Goal: Task Accomplishment & Management: Manage account settings

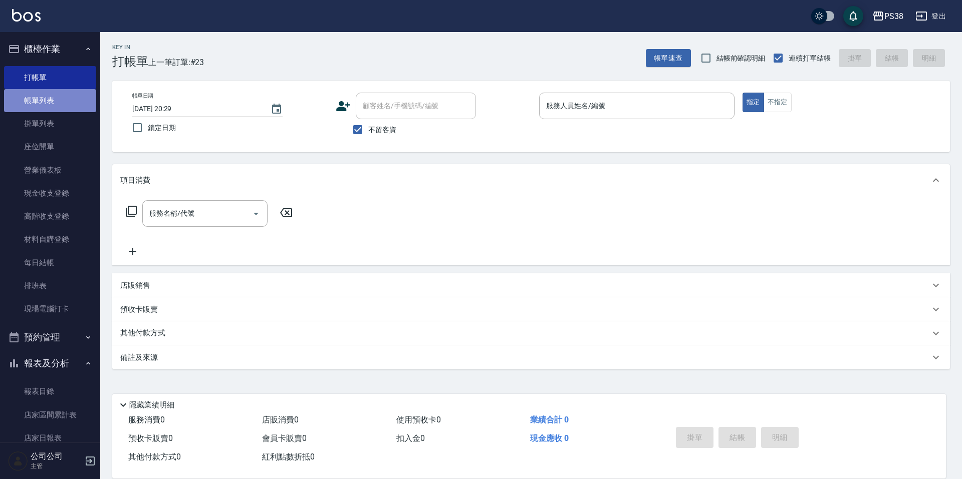
click at [77, 107] on link "帳單列表" at bounding box center [50, 100] width 92 height 23
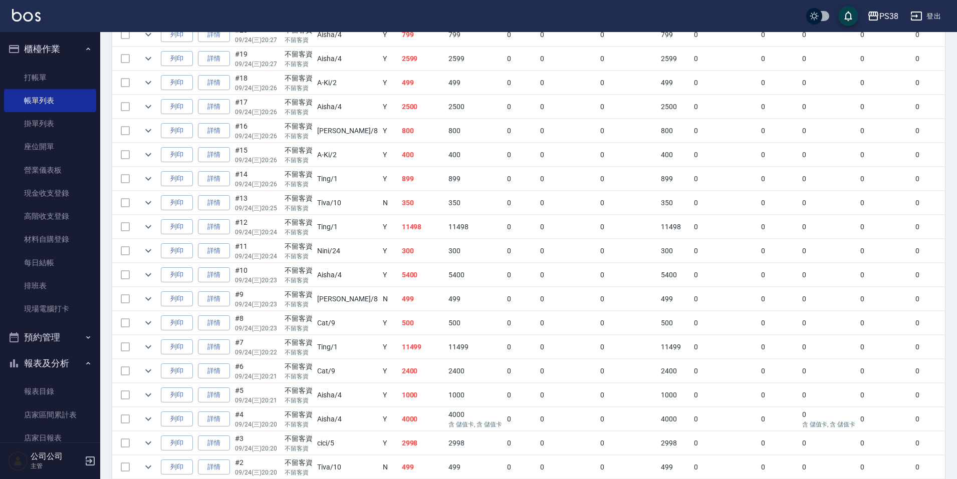
scroll to position [422, 0]
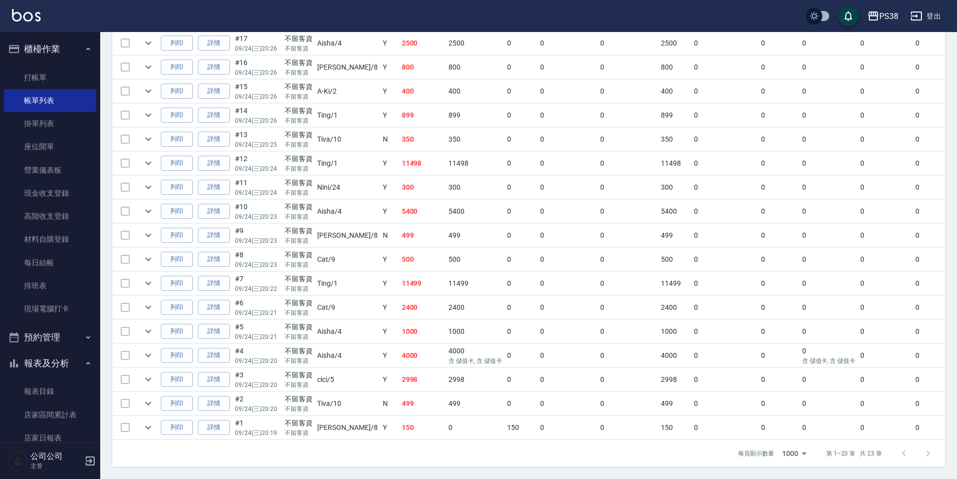
click at [408, 425] on td "150" at bounding box center [422, 428] width 47 height 24
click at [149, 422] on icon "expand row" at bounding box center [148, 428] width 12 height 12
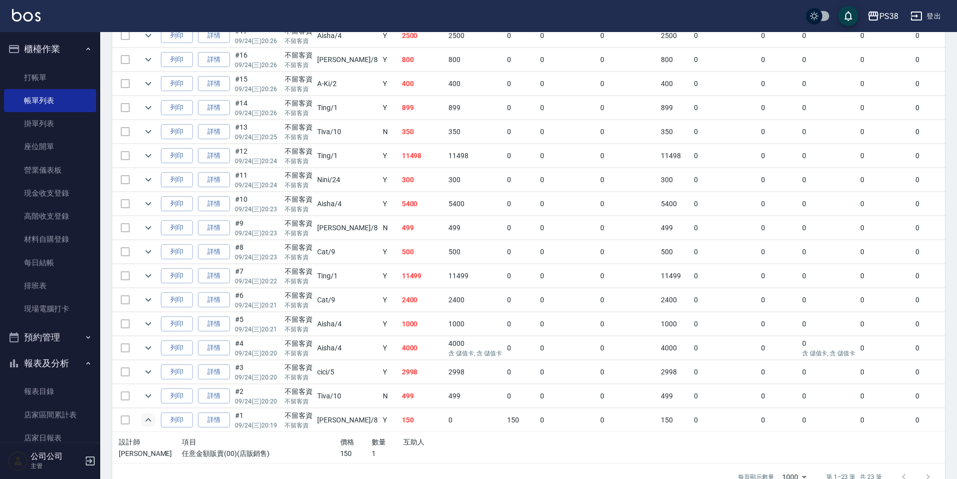
click at [399, 401] on td "499" at bounding box center [422, 397] width 47 height 24
click at [145, 393] on icon "expand row" at bounding box center [148, 396] width 12 height 12
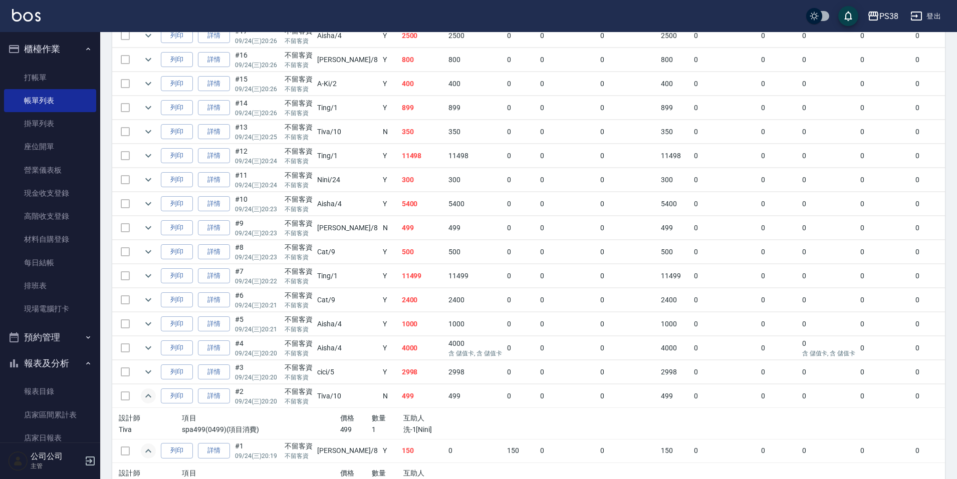
click at [399, 377] on td "2998" at bounding box center [422, 373] width 47 height 24
click at [145, 371] on icon "expand row" at bounding box center [148, 373] width 6 height 4
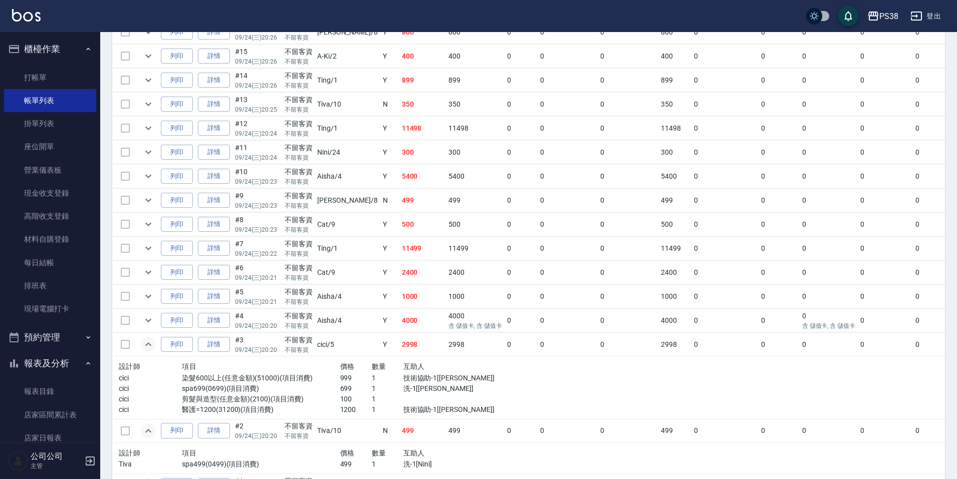
scroll to position [472, 0]
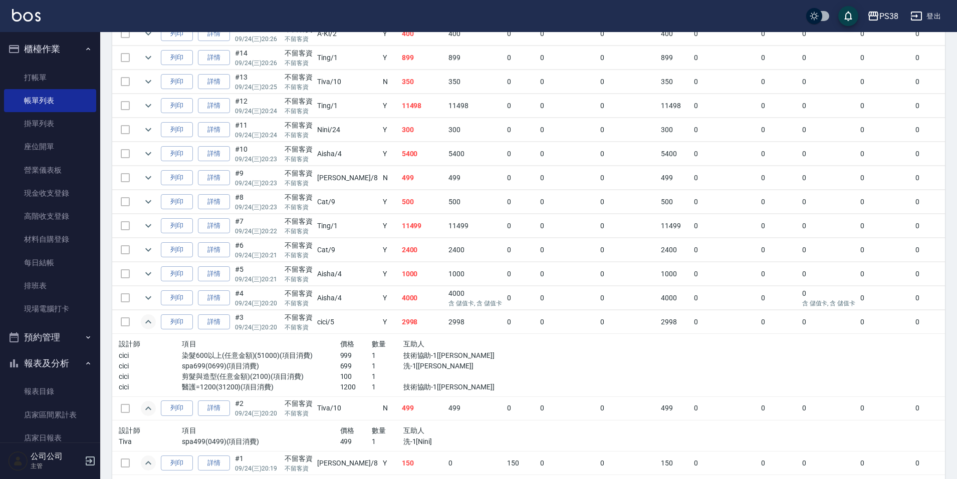
click at [340, 366] on p "699" at bounding box center [356, 366] width 32 height 11
click at [340, 382] on p "1200" at bounding box center [356, 387] width 32 height 11
click at [340, 388] on p "1200" at bounding box center [356, 387] width 32 height 11
click at [146, 298] on icon "expand row" at bounding box center [148, 298] width 6 height 4
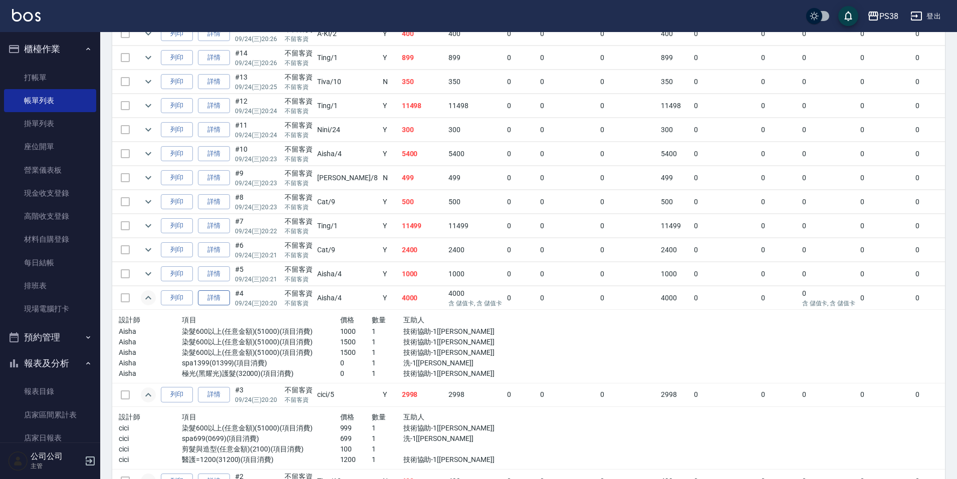
click at [216, 298] on link "詳情" at bounding box center [214, 298] width 32 height 16
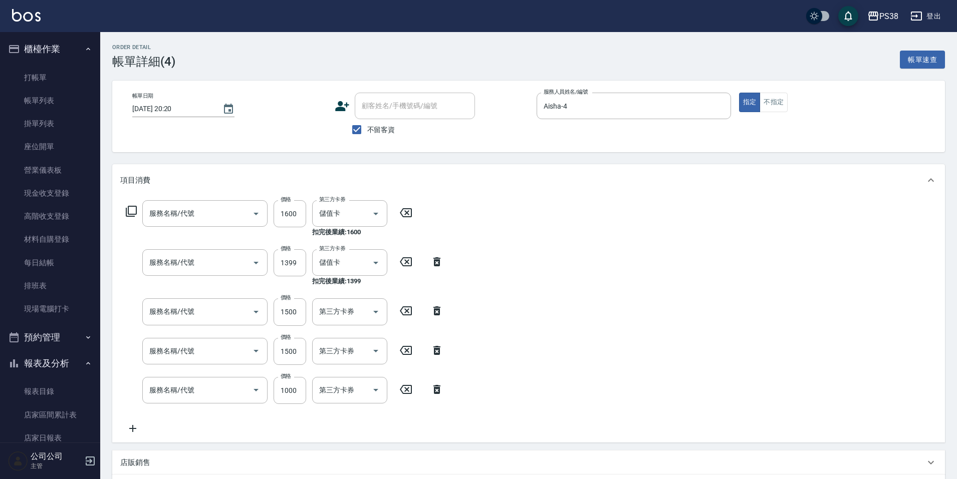
type input "[DATE] 20:20"
checkbox input "true"
type input "Aisha-4"
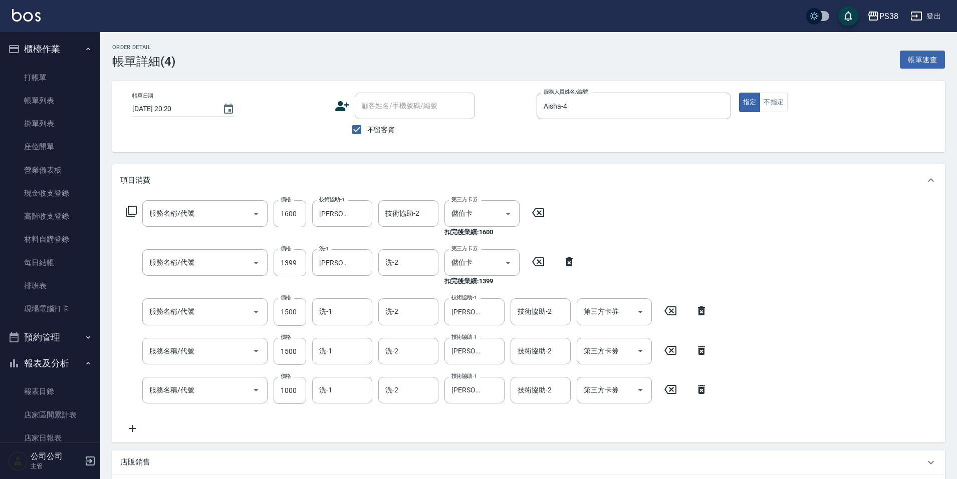
type input "極光([PERSON_NAME])護髮(32000)"
type input "spa1399(01399)"
type input "染髮600以上(任意金額)(51000)"
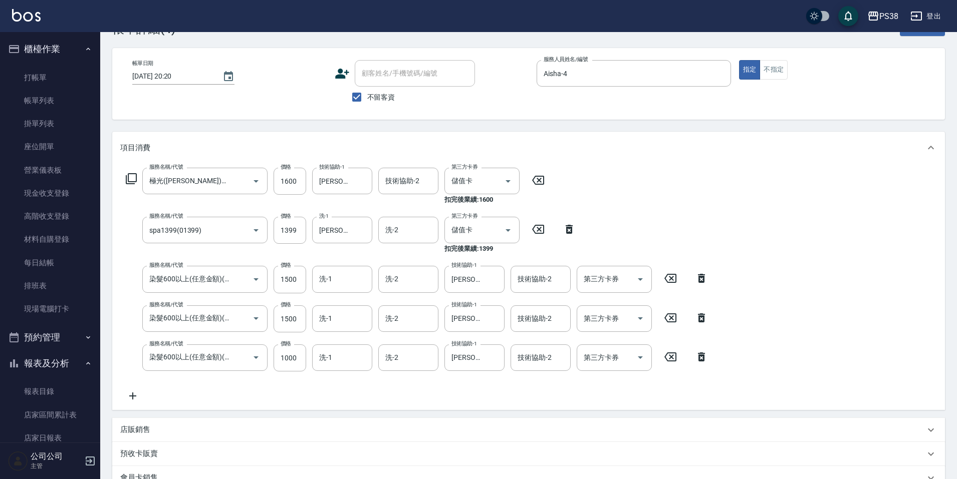
scroll to position [50, 0]
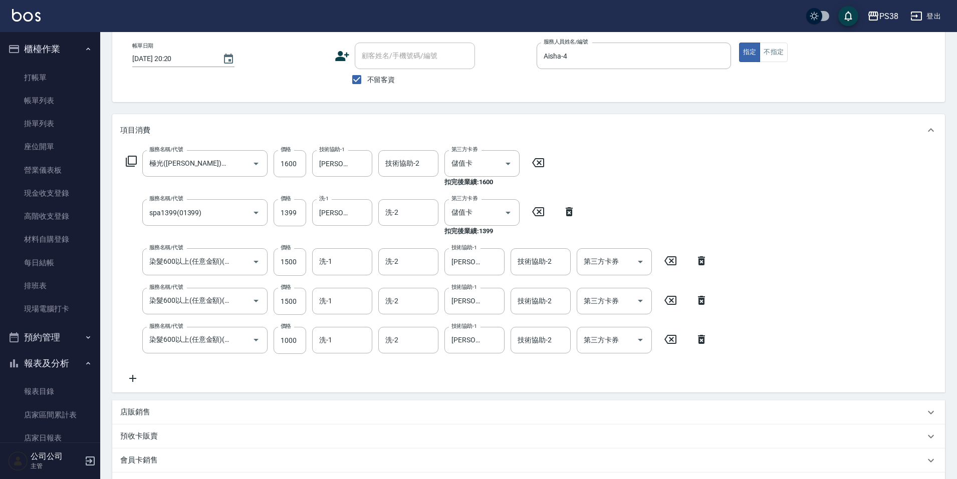
click at [624, 187] on div "服務名稱/代號 極光(黑耀光)護髮(32000) 服務名稱/代號 價格 1600 價格 技術協助-1 Yuki-6 技術協助-1 技術協助-2 技術協助-2 …" at bounding box center [416, 267] width 593 height 234
click at [589, 216] on div "服務名稱/代號 極光(黑耀光)護髮(32000) 服務名稱/代號 價格 1600 價格 技術協助-1 Yuki-6 技術協助-1 技術協助-2 技術協助-2 …" at bounding box center [416, 267] width 593 height 234
click at [52, 92] on link "帳單列表" at bounding box center [50, 100] width 92 height 23
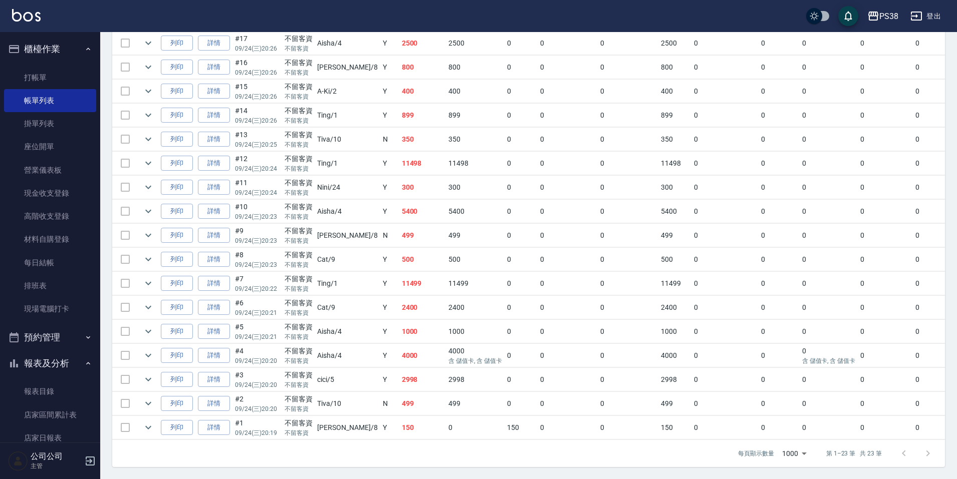
scroll to position [422, 0]
click at [399, 330] on td "1000" at bounding box center [422, 332] width 47 height 24
click at [399, 296] on td "2400" at bounding box center [422, 308] width 47 height 24
click at [399, 303] on td "2400" at bounding box center [422, 308] width 47 height 24
click at [399, 274] on td "11499" at bounding box center [422, 284] width 47 height 24
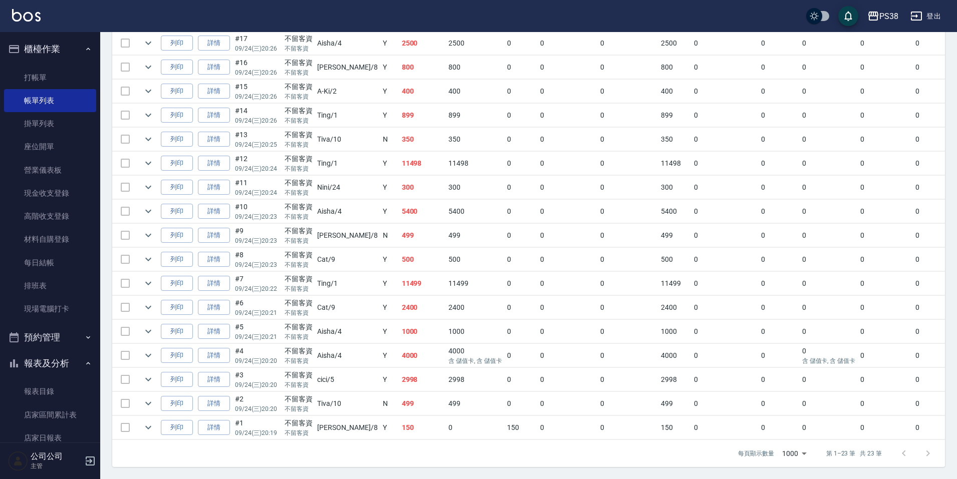
click at [399, 274] on td "11499" at bounding box center [422, 284] width 47 height 24
click at [155, 272] on td at bounding box center [148, 284] width 20 height 24
click at [153, 277] on icon "expand row" at bounding box center [148, 283] width 12 height 12
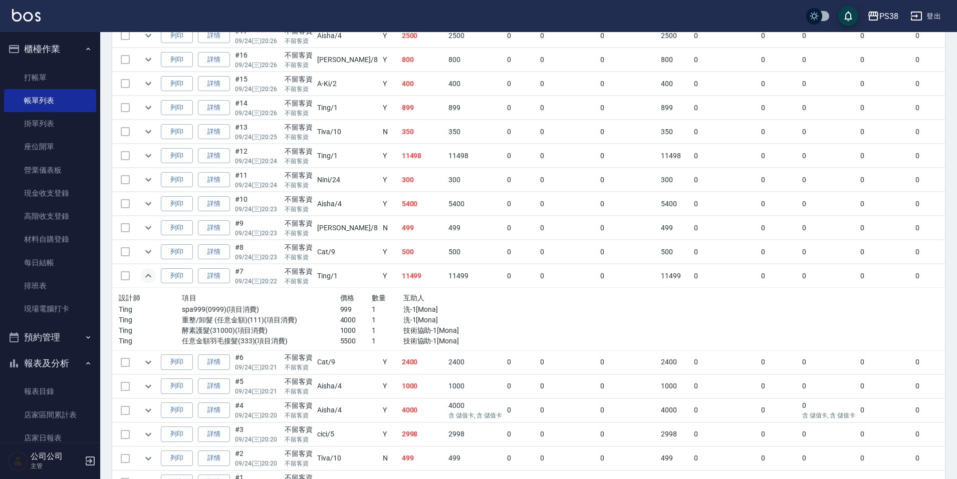
click at [152, 273] on icon "expand row" at bounding box center [148, 276] width 12 height 12
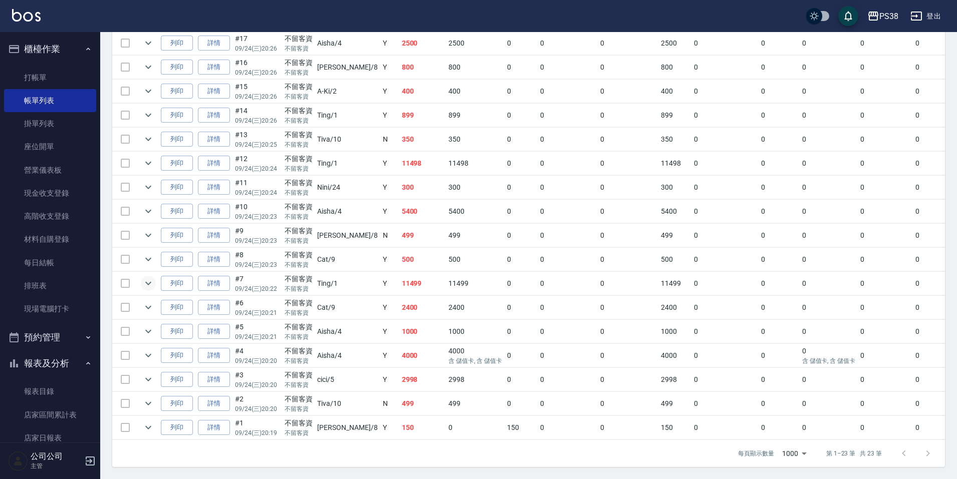
click at [148, 278] on icon "expand row" at bounding box center [148, 283] width 12 height 12
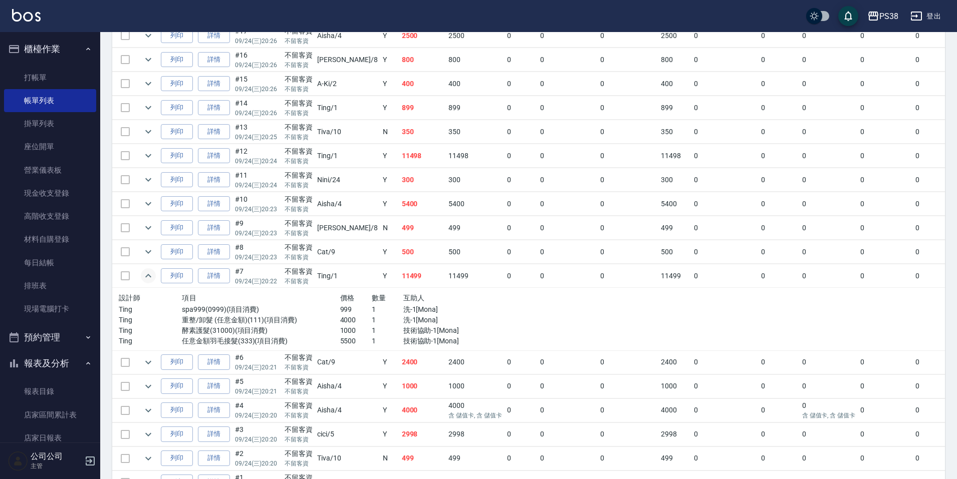
click at [340, 324] on p "4000" at bounding box center [356, 320] width 32 height 11
click at [340, 334] on p "1000" at bounding box center [356, 331] width 32 height 11
click at [340, 339] on p "5500" at bounding box center [356, 341] width 32 height 11
click at [399, 260] on td "500" at bounding box center [422, 252] width 47 height 24
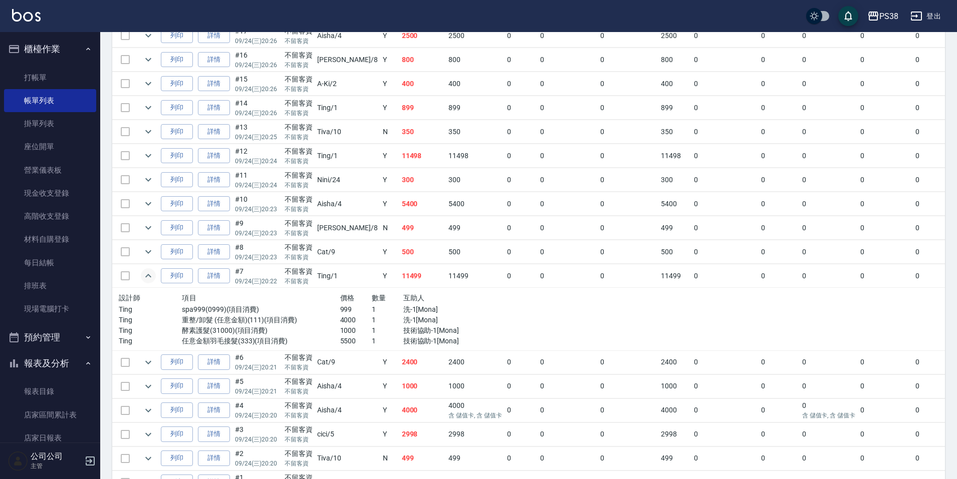
click at [399, 255] on td "500" at bounding box center [422, 252] width 47 height 24
click at [151, 250] on icon "expand row" at bounding box center [148, 252] width 12 height 12
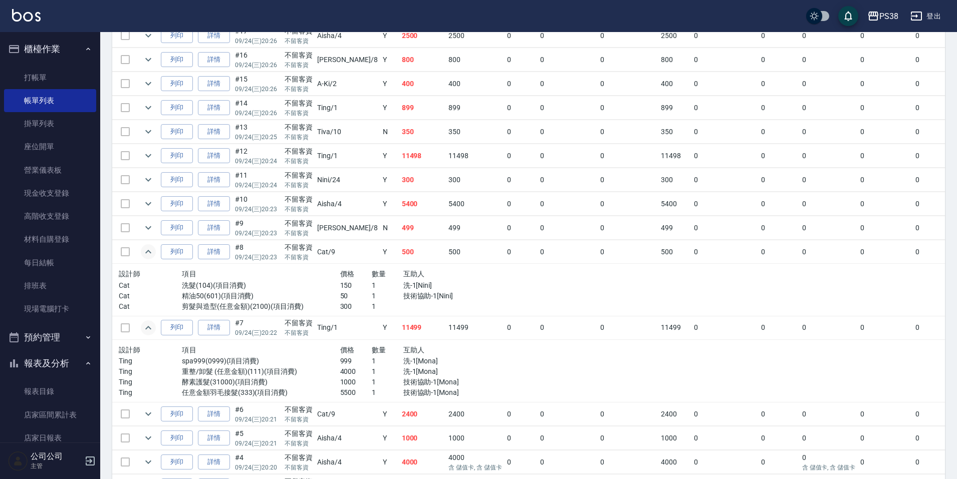
click at [399, 234] on td "499" at bounding box center [422, 228] width 47 height 24
click at [153, 230] on icon "expand row" at bounding box center [148, 228] width 12 height 12
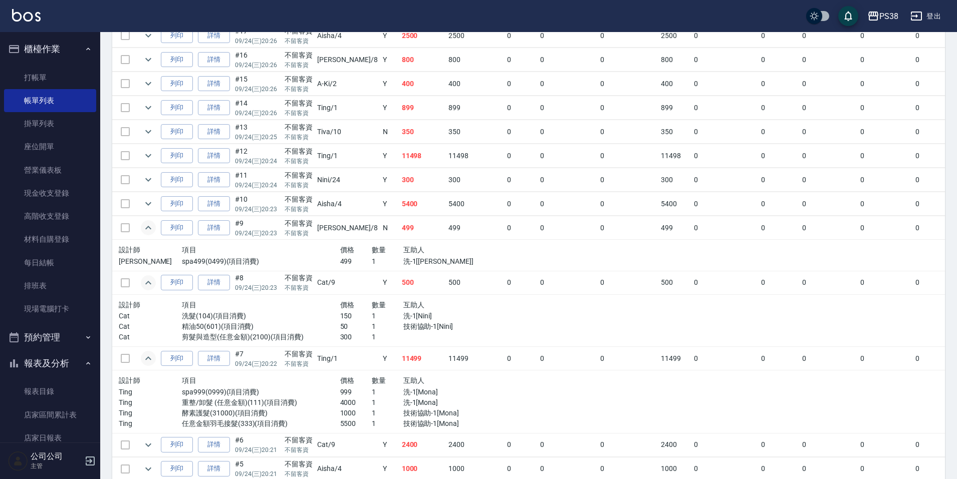
click at [380, 201] on td "Y" at bounding box center [389, 204] width 19 height 24
click at [151, 206] on icon "expand row" at bounding box center [148, 204] width 12 height 12
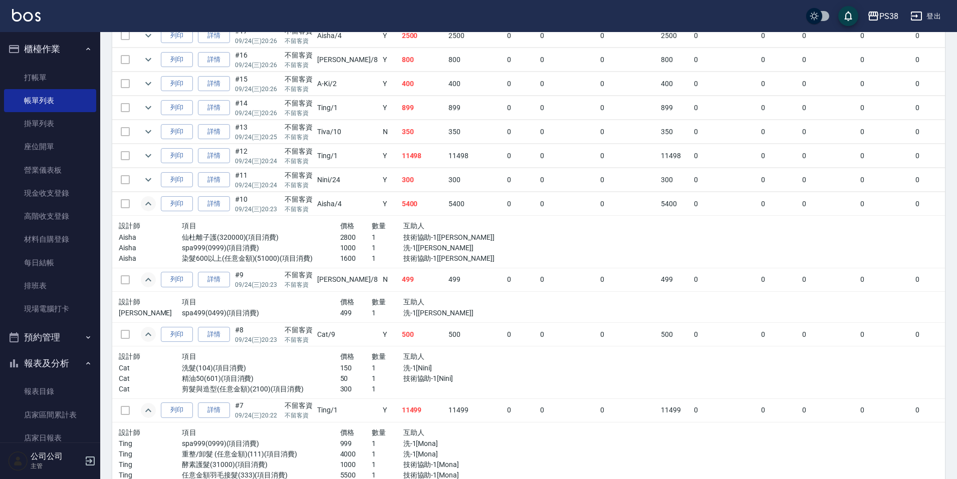
click at [340, 248] on p "1000" at bounding box center [356, 248] width 32 height 11
click at [340, 242] on p "2800" at bounding box center [356, 237] width 32 height 11
click at [340, 262] on p "1600" at bounding box center [356, 258] width 32 height 11
click at [152, 186] on button "expand row" at bounding box center [148, 179] width 15 height 15
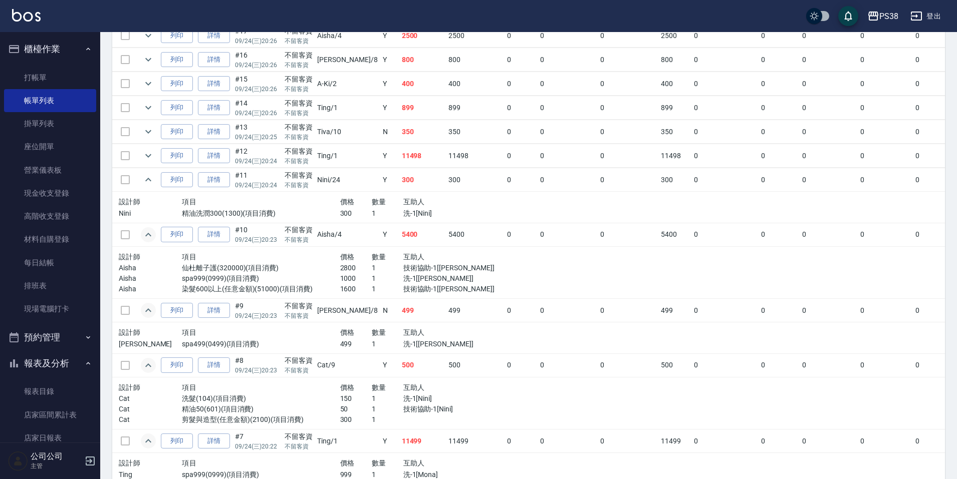
click at [372, 204] on div "數量" at bounding box center [388, 202] width 32 height 13
click at [150, 153] on icon "expand row" at bounding box center [148, 156] width 12 height 12
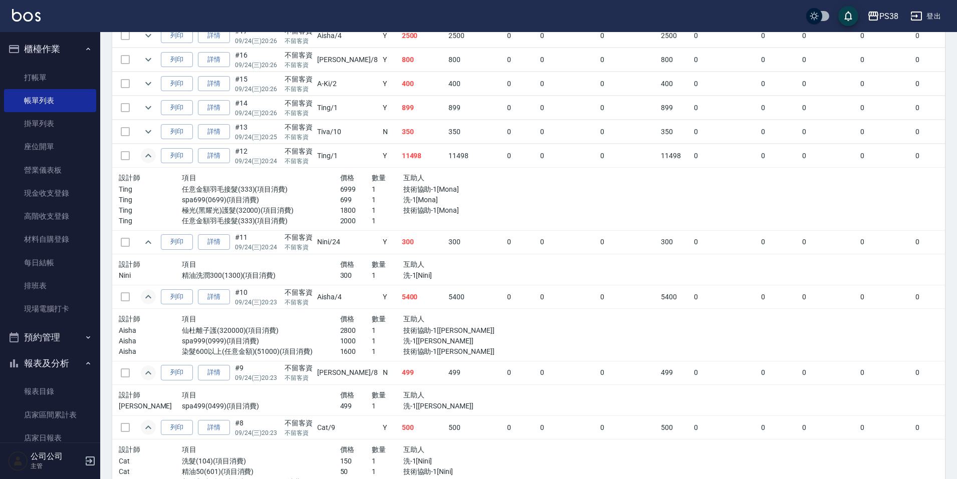
click at [340, 190] on p "6999" at bounding box center [356, 189] width 32 height 11
click at [340, 204] on p "699" at bounding box center [356, 200] width 32 height 11
click at [340, 205] on p "1800" at bounding box center [356, 210] width 32 height 11
click at [340, 189] on p "6999" at bounding box center [356, 189] width 32 height 11
click at [340, 211] on p "1800" at bounding box center [356, 210] width 32 height 11
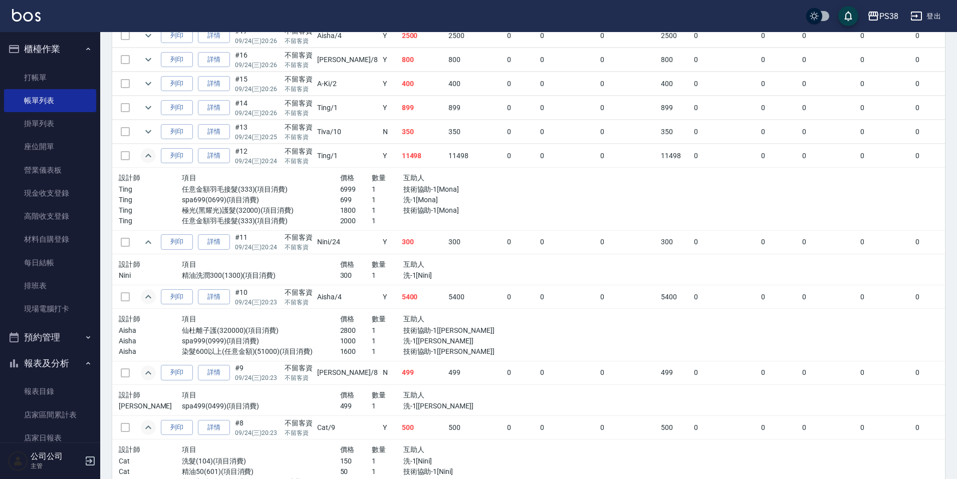
click at [340, 222] on p "2000" at bounding box center [356, 221] width 32 height 11
click at [215, 155] on link "詳情" at bounding box center [214, 156] width 32 height 16
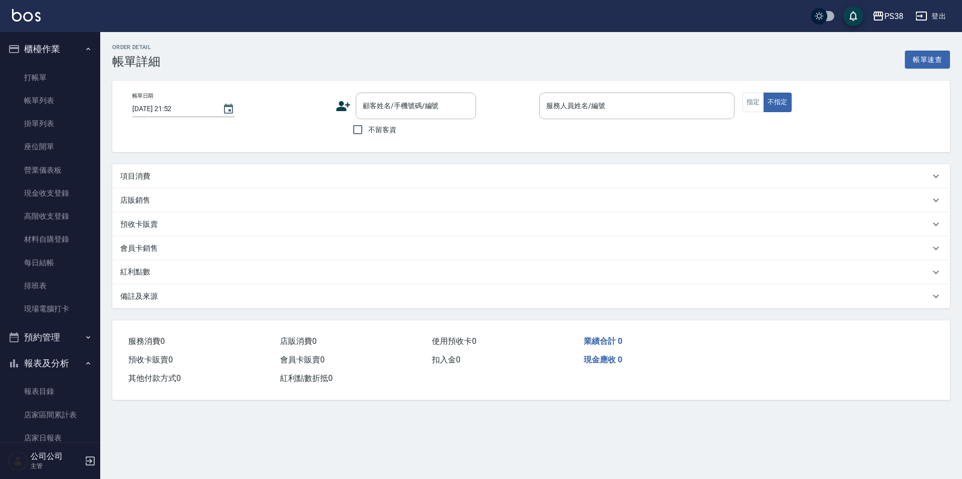
type input "[DATE] 20:24"
checkbox input "true"
type input "Ting-1"
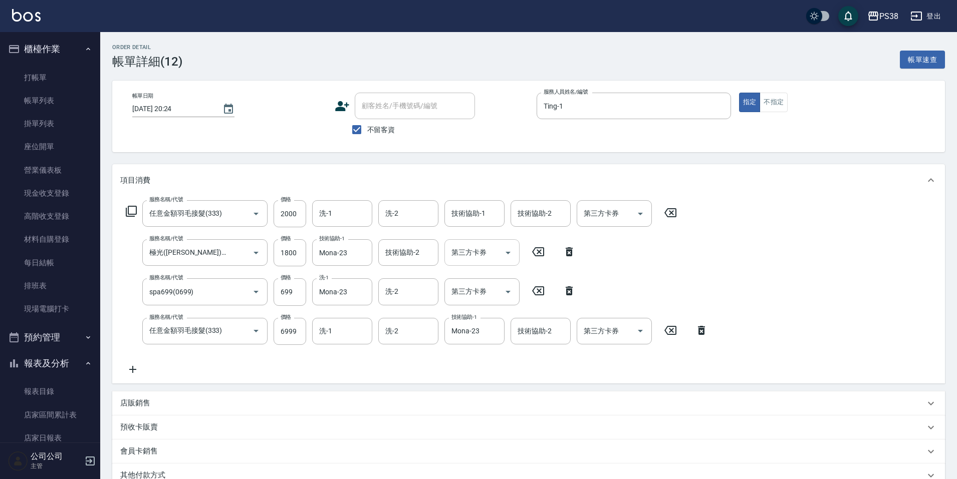
type input "任意金額羽毛接髮(333)"
type input "極光([PERSON_NAME])護髮(32000)"
type input "spa699(0699)"
type input "任意金額羽毛接髮(333)"
click at [242, 335] on icon "Clear" at bounding box center [242, 331] width 10 height 10
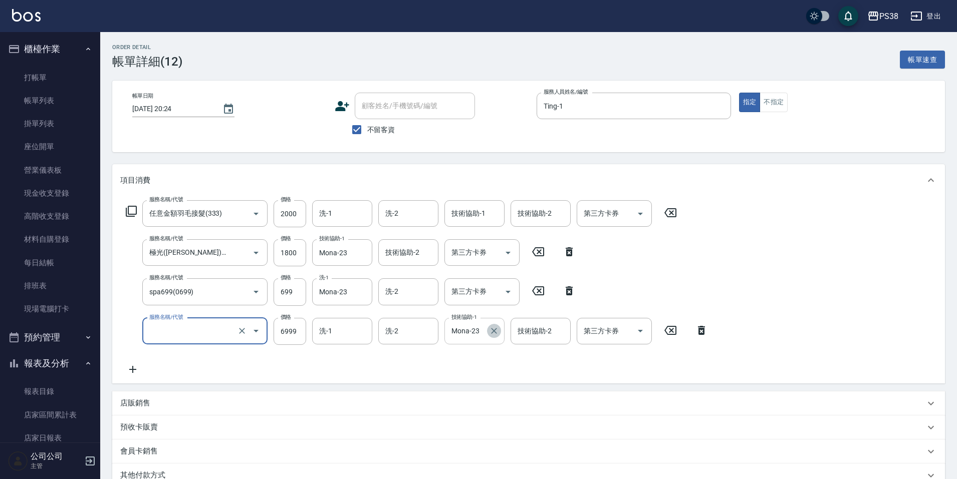
click at [493, 331] on icon "Clear" at bounding box center [494, 331] width 6 height 6
type input "任意金額羽毛接髮(333)"
click at [297, 211] on input "2000" at bounding box center [289, 213] width 33 height 27
type input "8999"
click at [455, 213] on input "技術協助-1" at bounding box center [474, 214] width 51 height 18
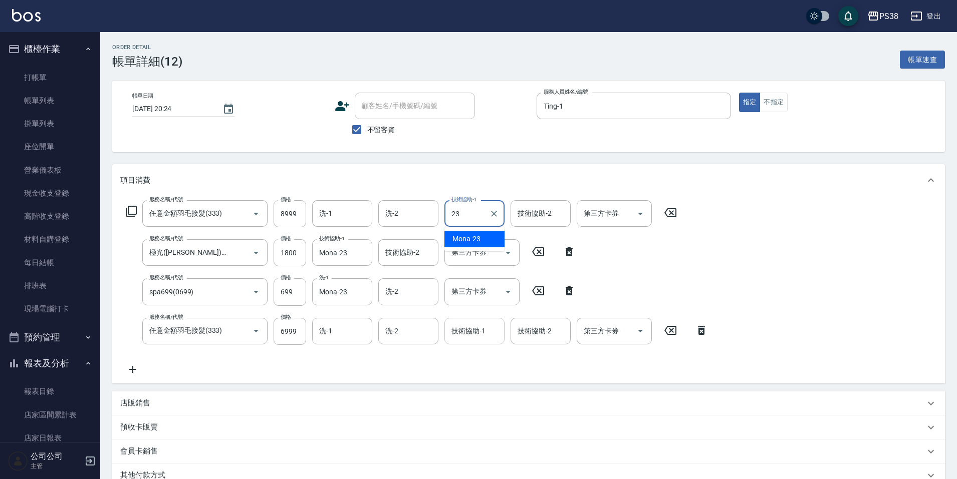
type input "Mona-23"
click at [702, 335] on icon at bounding box center [701, 331] width 25 height 12
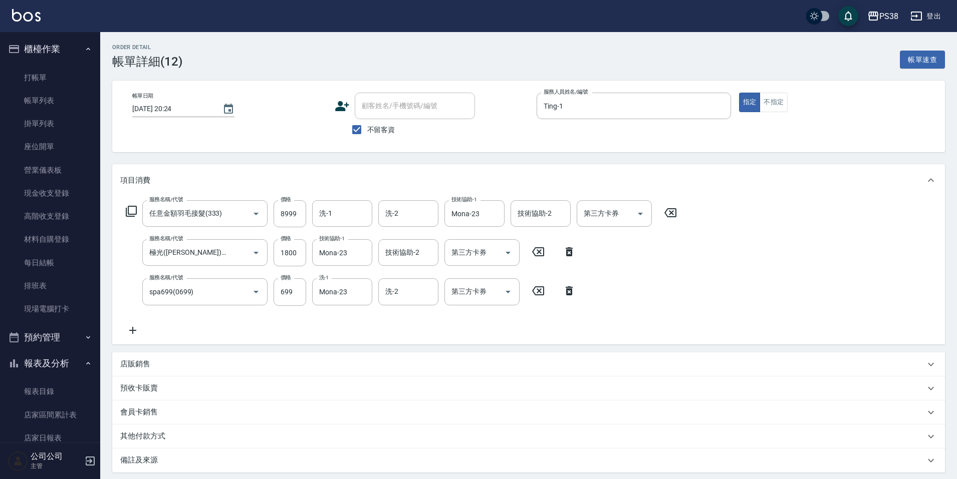
click at [424, 320] on div "服務名稱/代號 任意金額羽毛接髮(333) 服務名稱/代號 價格 8999 價格 洗-1 洗-1 洗-2 洗-2 技術協助-1 Mona-23 技術協助-1 …" at bounding box center [401, 268] width 562 height 136
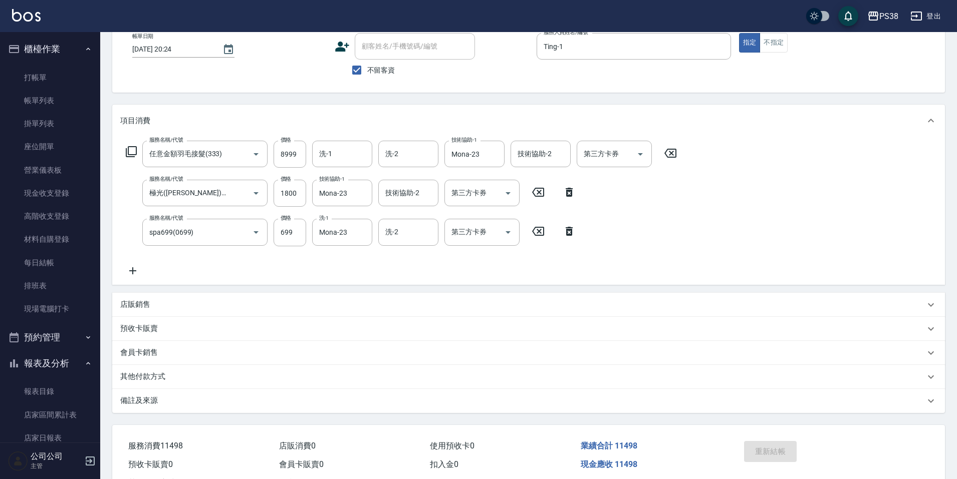
scroll to position [102, 0]
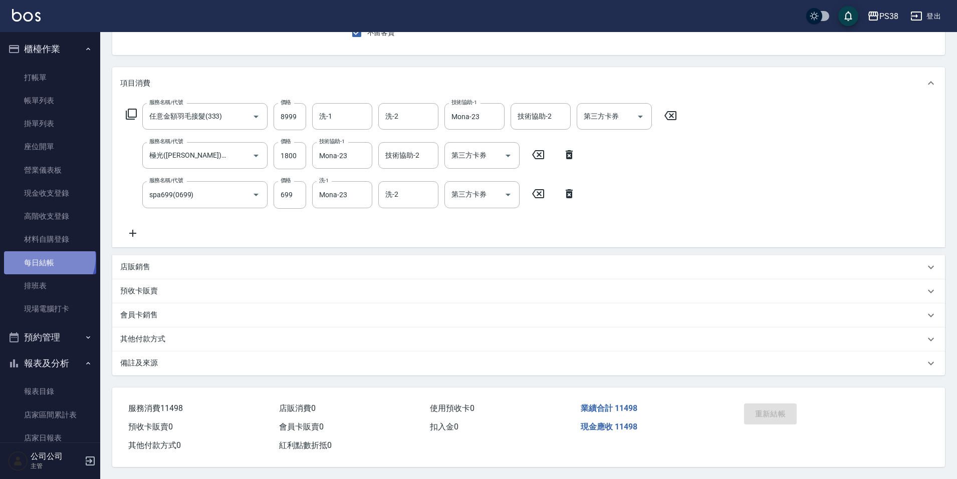
click at [48, 258] on link "每日結帳" at bounding box center [50, 262] width 92 height 23
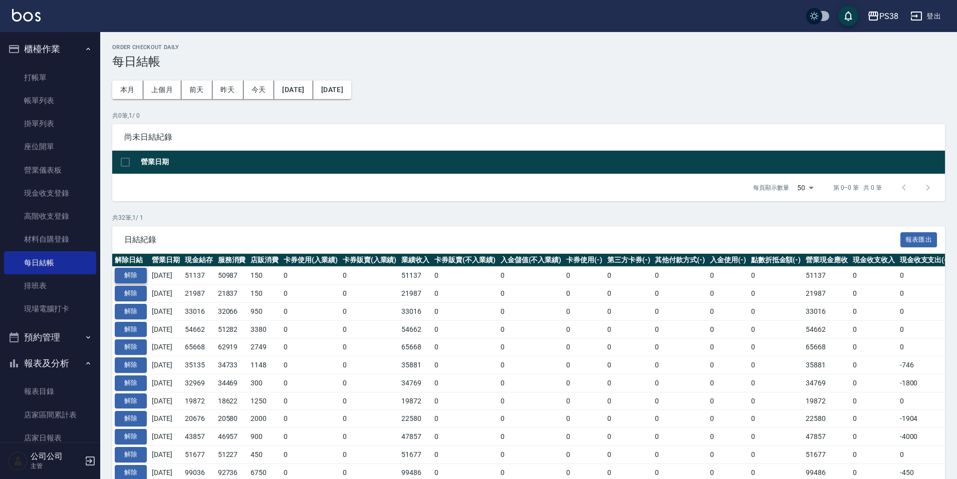
click at [130, 279] on button "解除" at bounding box center [131, 276] width 32 height 16
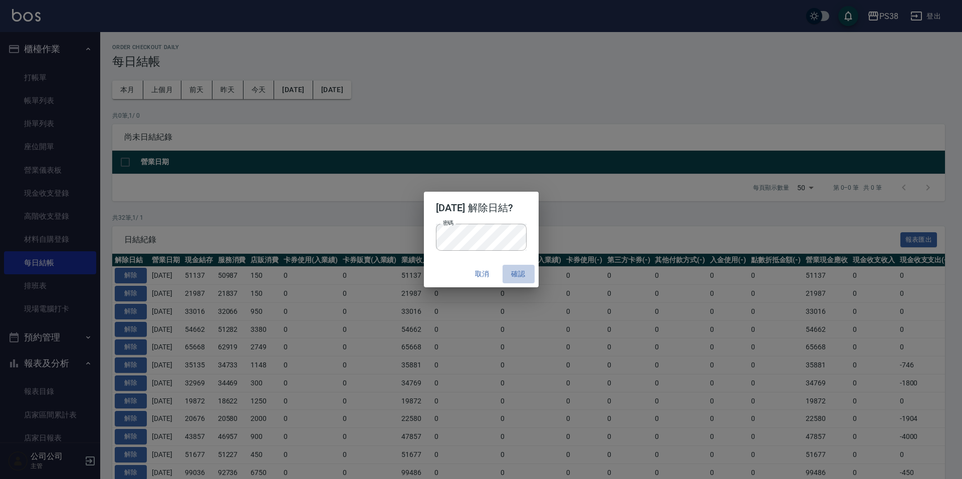
click at [525, 267] on button "確認" at bounding box center [518, 274] width 32 height 19
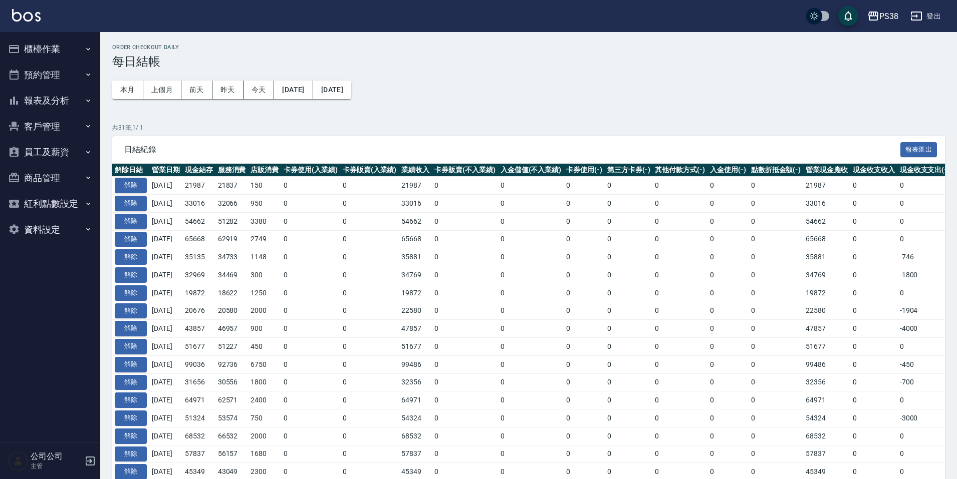
drag, startPoint x: 0, startPoint y: 0, endPoint x: 73, endPoint y: 43, distance: 84.6
click at [73, 43] on button "櫃檯作業" at bounding box center [50, 49] width 92 height 26
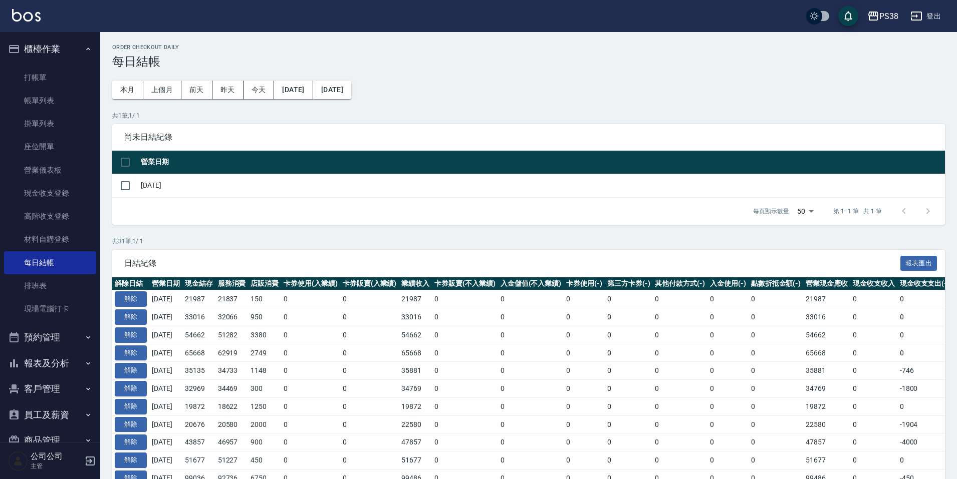
click at [60, 363] on button "報表及分析" at bounding box center [50, 364] width 92 height 26
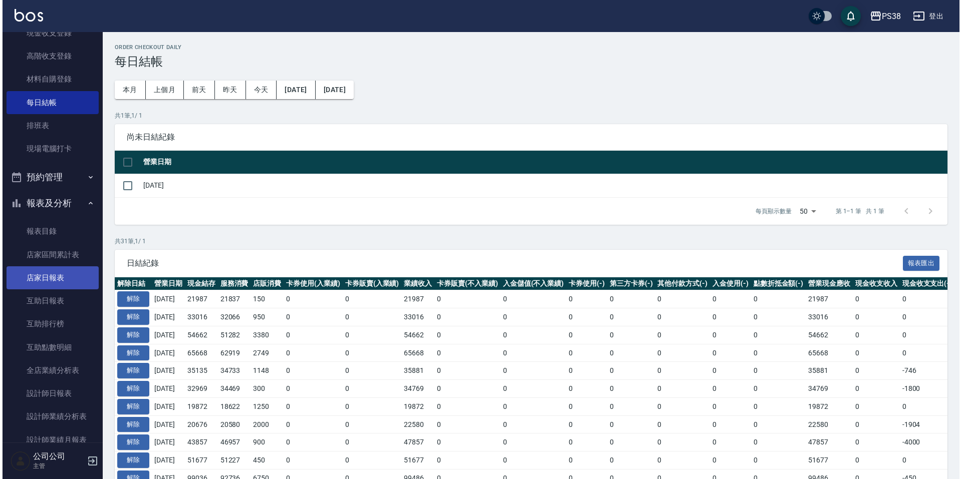
scroll to position [300, 0]
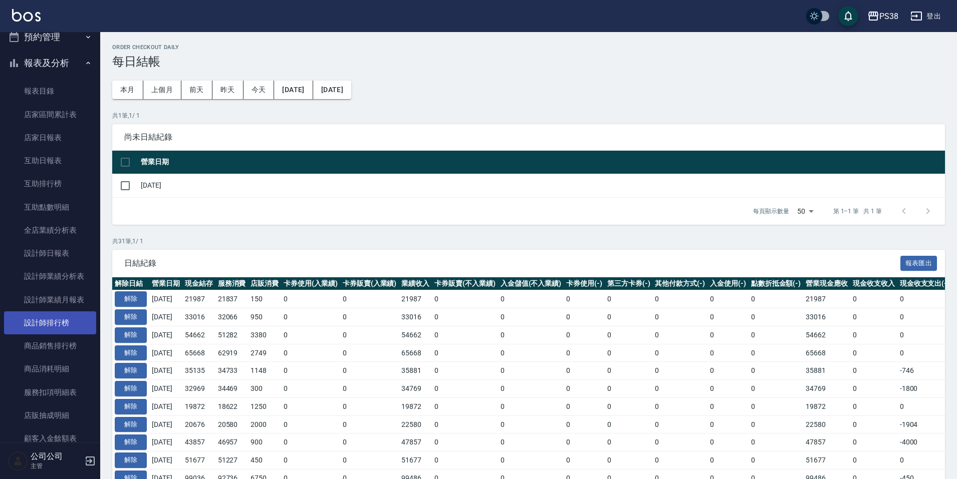
click at [71, 325] on link "設計師排行榜" at bounding box center [50, 323] width 92 height 23
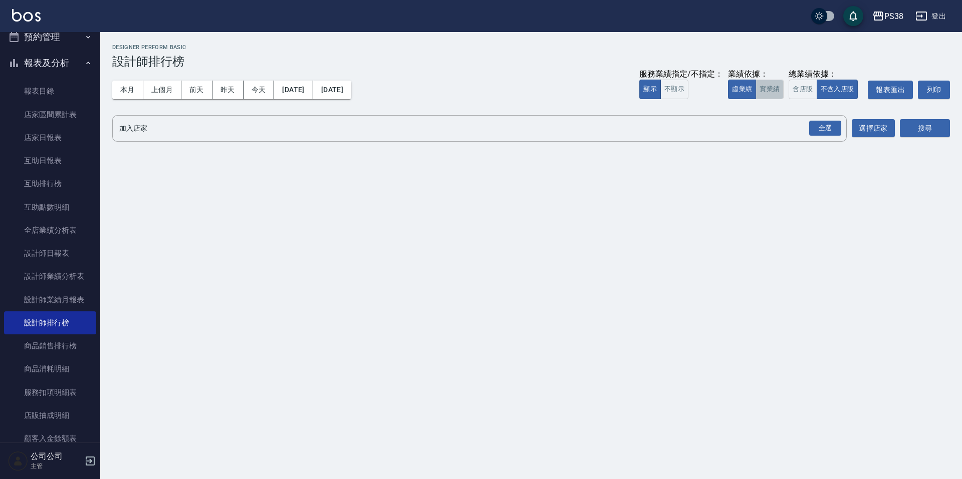
click at [783, 90] on button "實業績" at bounding box center [769, 90] width 28 height 20
click at [832, 135] on div "全選" at bounding box center [825, 129] width 32 height 16
click at [913, 115] on div "搜尋" at bounding box center [924, 129] width 50 height 28
click at [912, 131] on button "搜尋" at bounding box center [924, 129] width 50 height 19
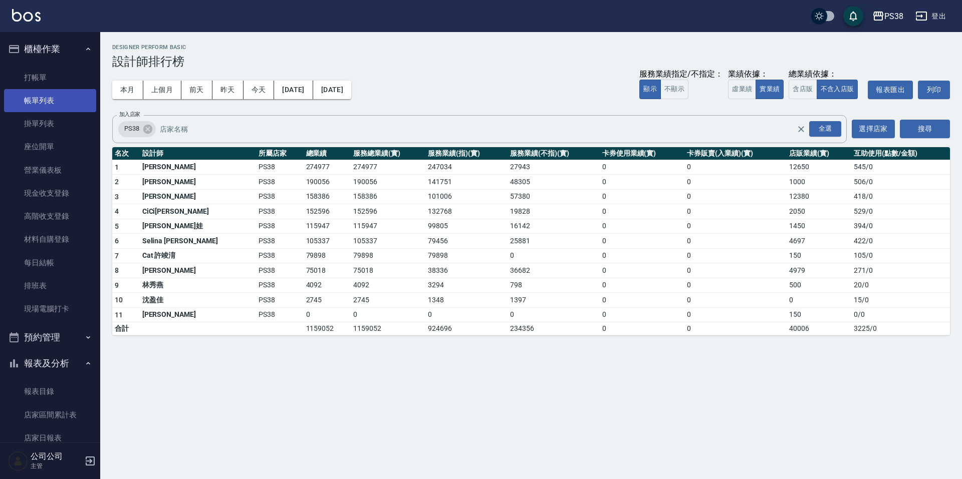
click at [64, 100] on link "帳單列表" at bounding box center [50, 100] width 92 height 23
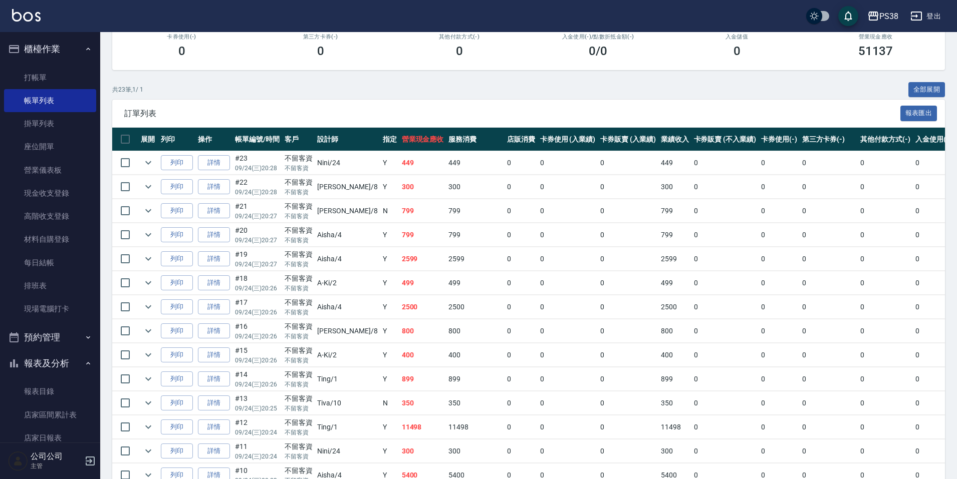
scroll to position [351, 0]
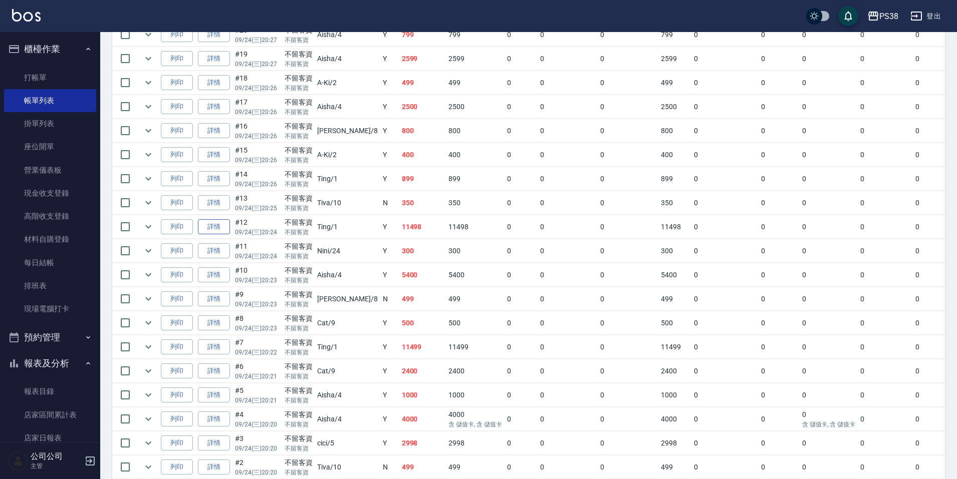
click at [220, 227] on link "詳情" at bounding box center [214, 227] width 32 height 16
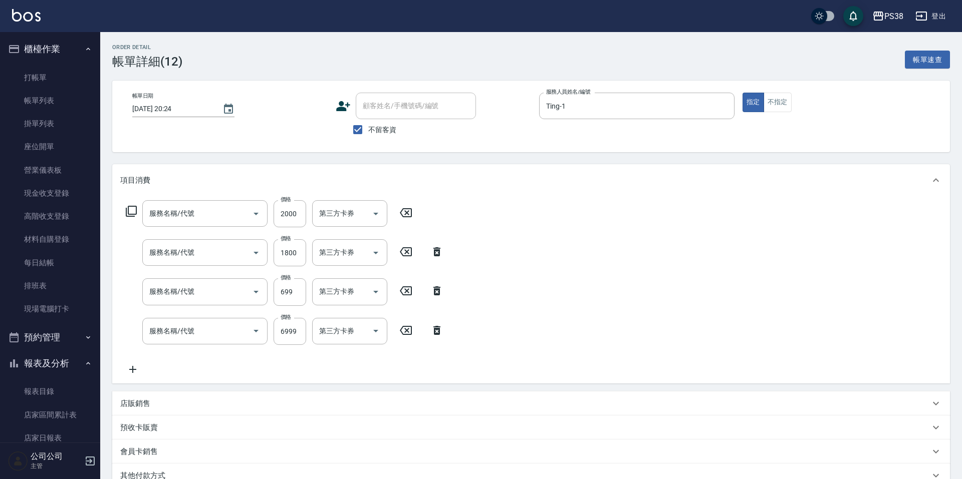
type input "[DATE] 20:24"
checkbox input "true"
type input "Ting-1"
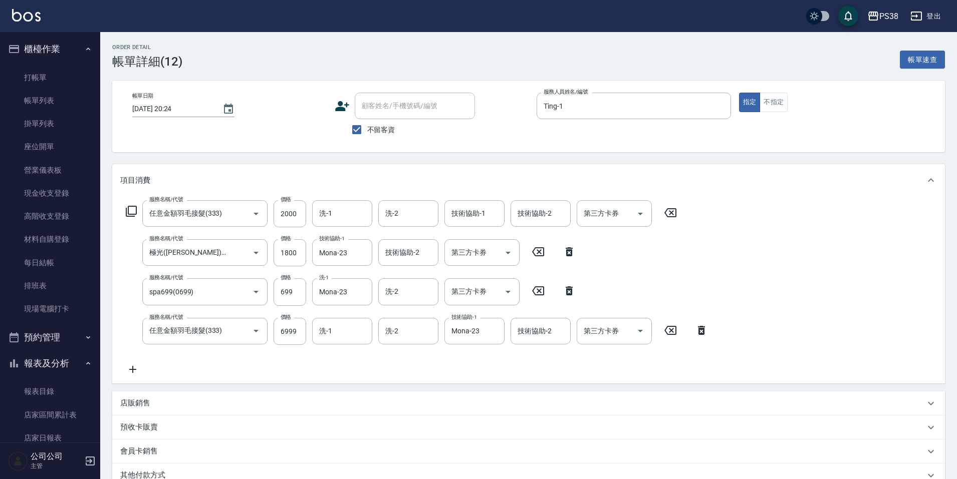
type input "任意金額羽毛接髮(333)"
type input "極光([PERSON_NAME])護髮(32000)"
type input "spa699(0699)"
type input "任意金額羽毛接髮(333)"
click at [705, 334] on icon at bounding box center [701, 331] width 25 height 12
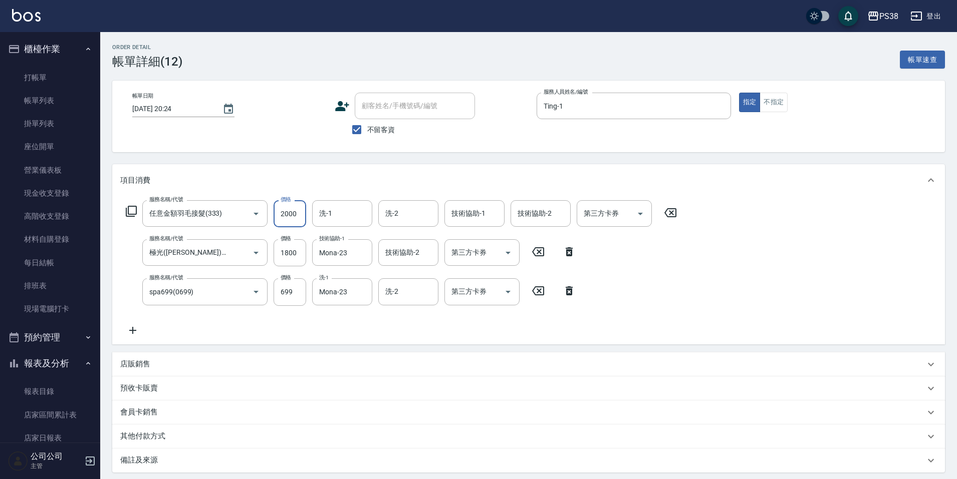
click at [293, 214] on input "2000" at bounding box center [289, 213] width 33 height 27
type input "8999"
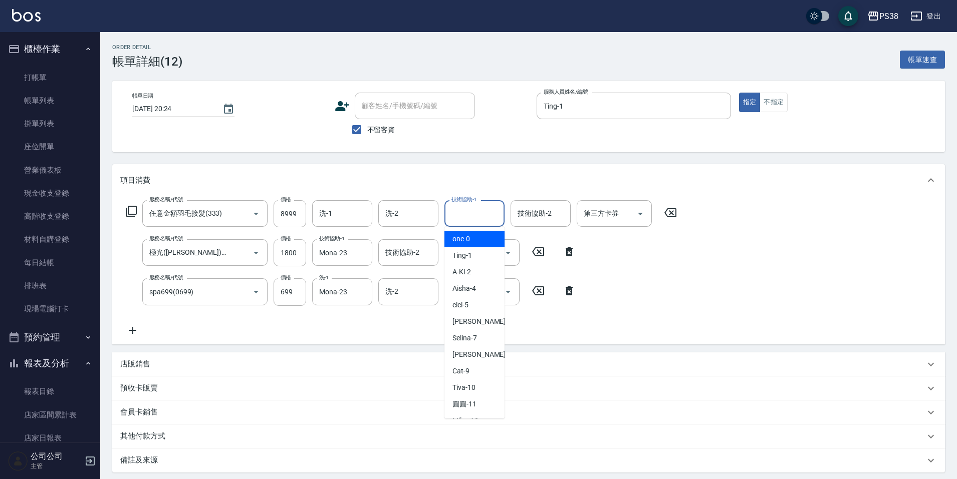
click at [460, 212] on input "技術協助-1" at bounding box center [474, 214] width 51 height 18
type input "Mona-23"
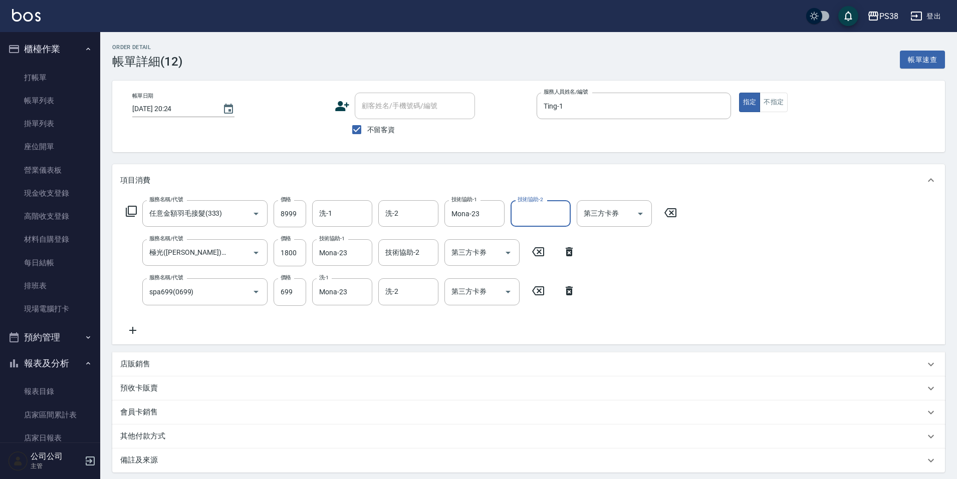
scroll to position [102, 0]
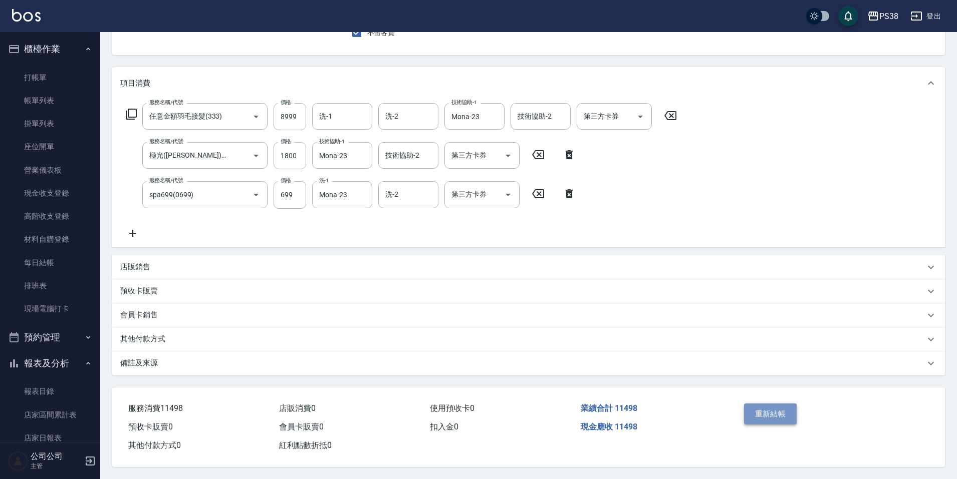
click at [780, 409] on button "重新結帳" at bounding box center [770, 414] width 53 height 21
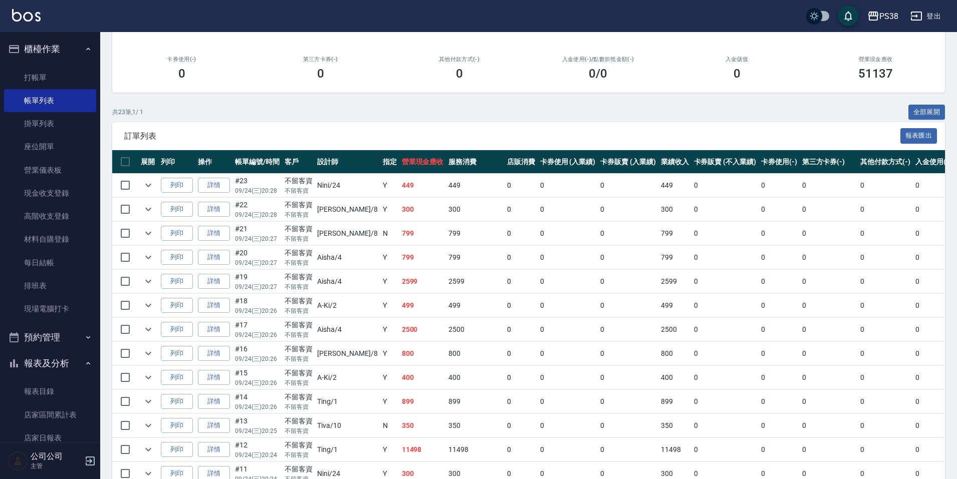
scroll to position [150, 0]
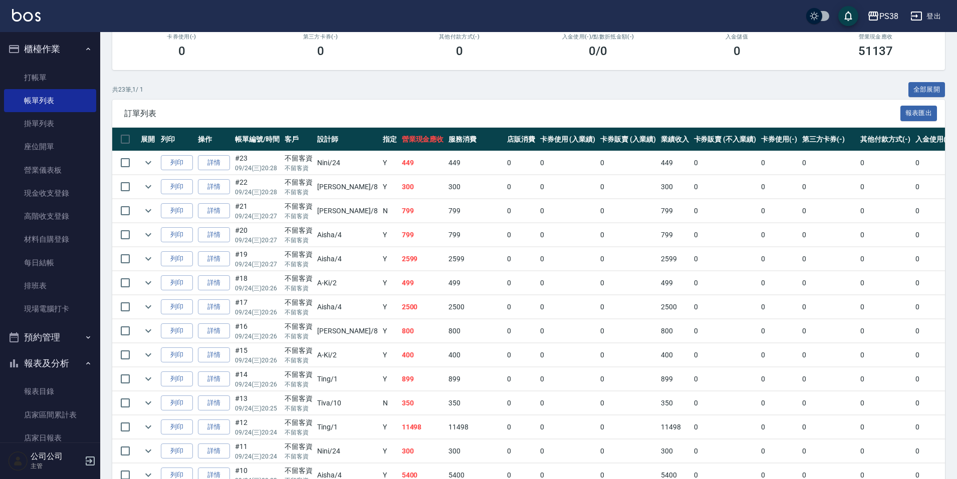
click at [401, 402] on td "350" at bounding box center [422, 404] width 47 height 24
click at [399, 383] on td "899" at bounding box center [422, 380] width 47 height 24
click at [399, 384] on td "899" at bounding box center [422, 380] width 47 height 24
click at [148, 380] on icon "expand row" at bounding box center [148, 380] width 6 height 4
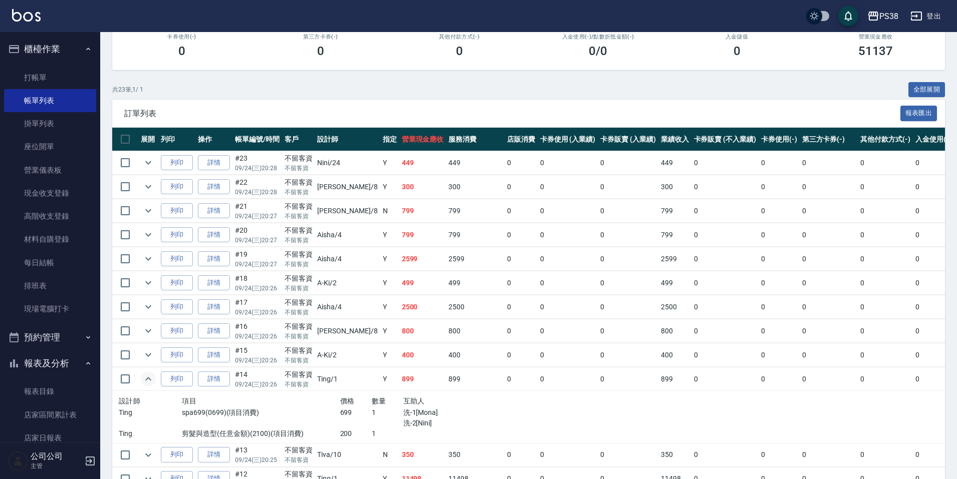
click at [399, 355] on td "400" at bounding box center [422, 356] width 47 height 24
click at [150, 353] on icon "expand row" at bounding box center [148, 355] width 12 height 12
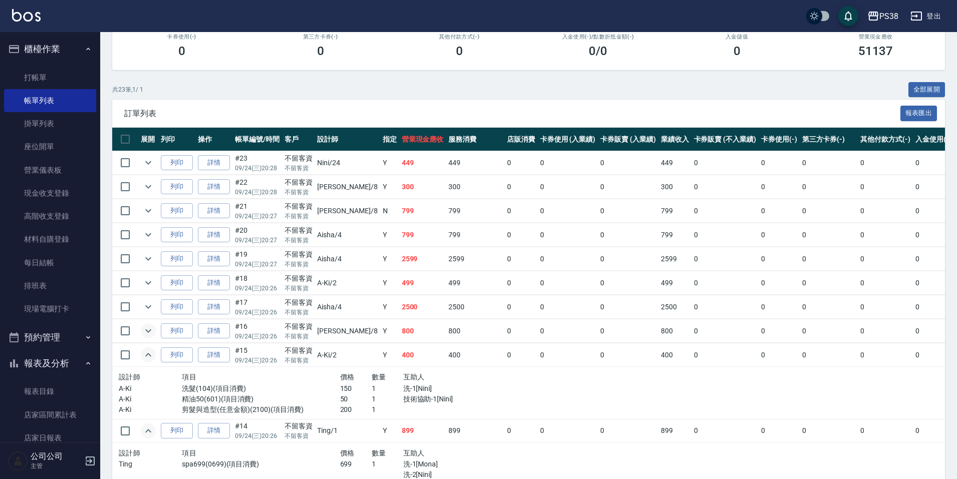
click at [149, 327] on icon "expand row" at bounding box center [148, 331] width 12 height 12
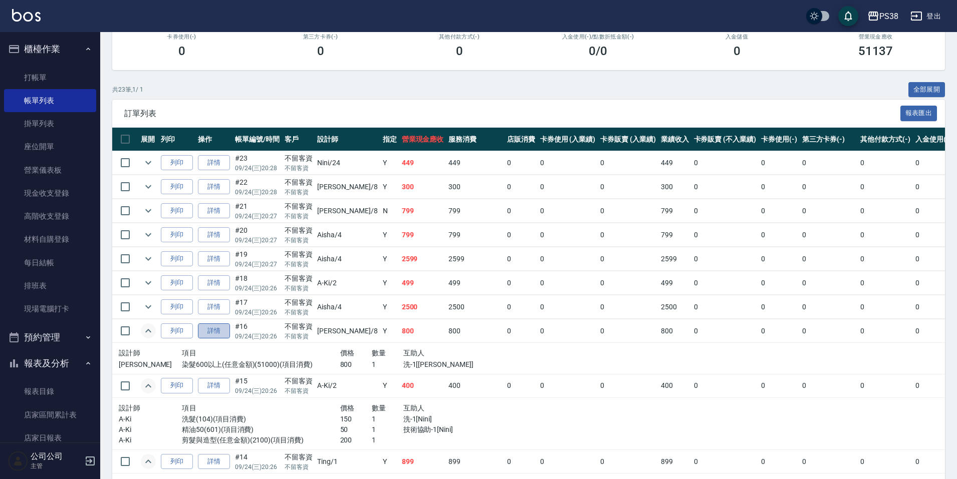
click at [209, 332] on link "詳情" at bounding box center [214, 332] width 32 height 16
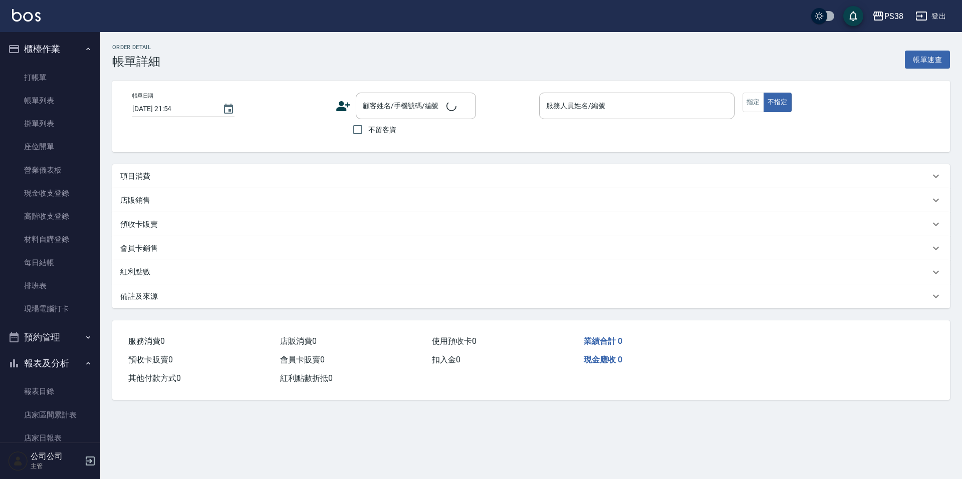
type input "2025/09/24 20:26"
checkbox input "true"
type input "mika-8"
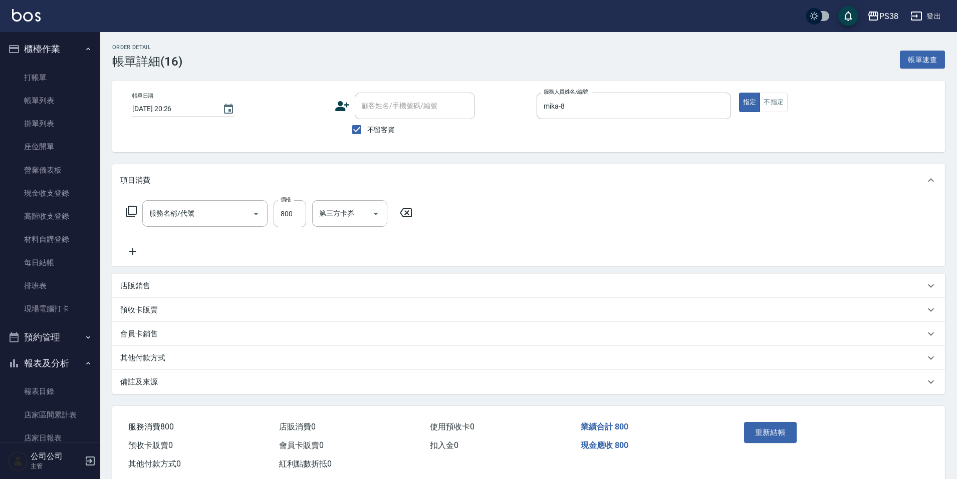
type input "染髮600以上(任意金額)(51000)"
click at [460, 214] on input "技術協助-1" at bounding box center [474, 214] width 51 height 18
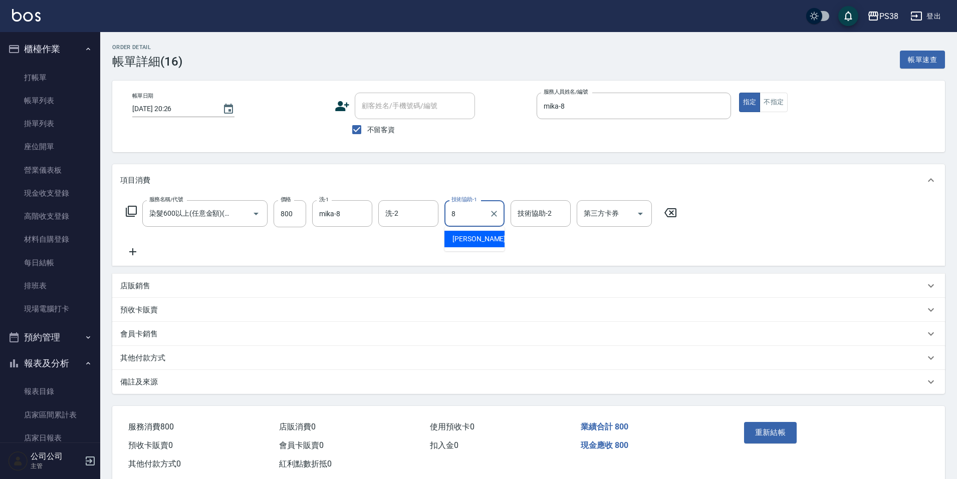
type input "mika-8"
click at [763, 432] on button "重新結帳" at bounding box center [770, 432] width 53 height 21
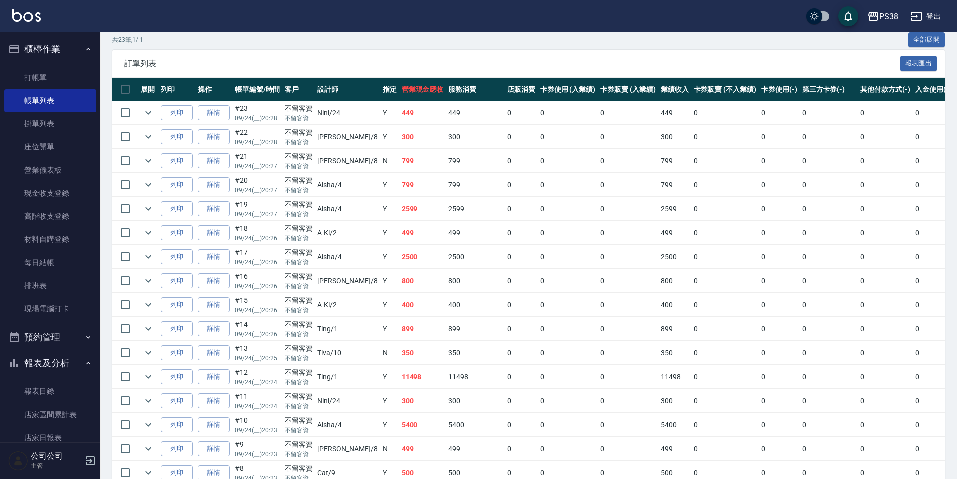
scroll to position [250, 0]
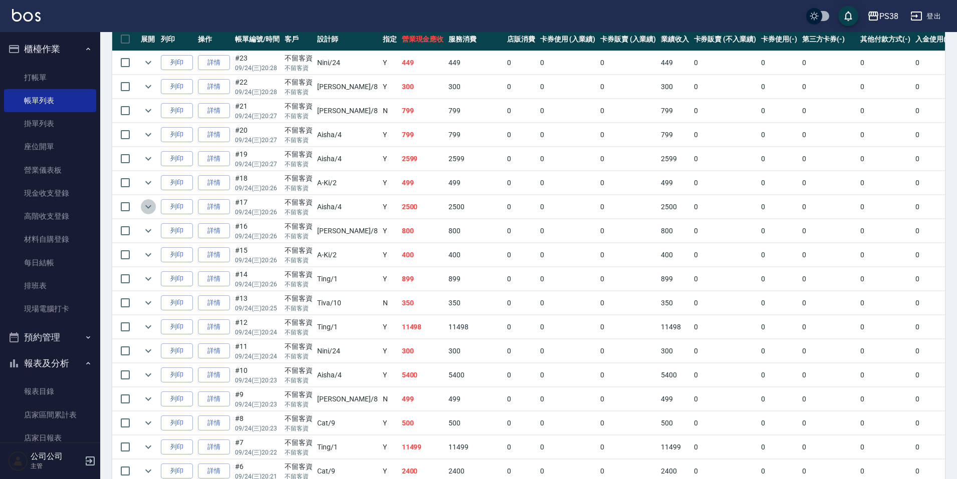
click at [145, 203] on icon "expand row" at bounding box center [148, 207] width 12 height 12
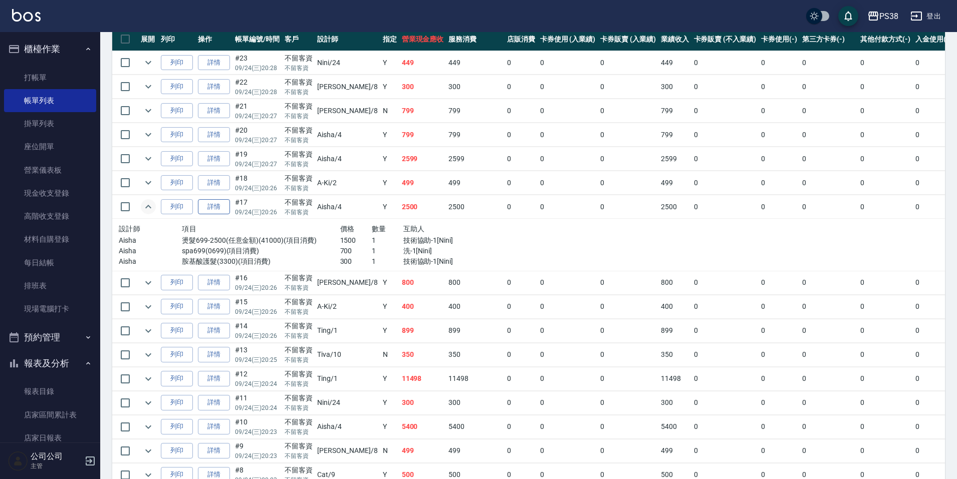
click at [205, 204] on link "詳情" at bounding box center [214, 207] width 32 height 16
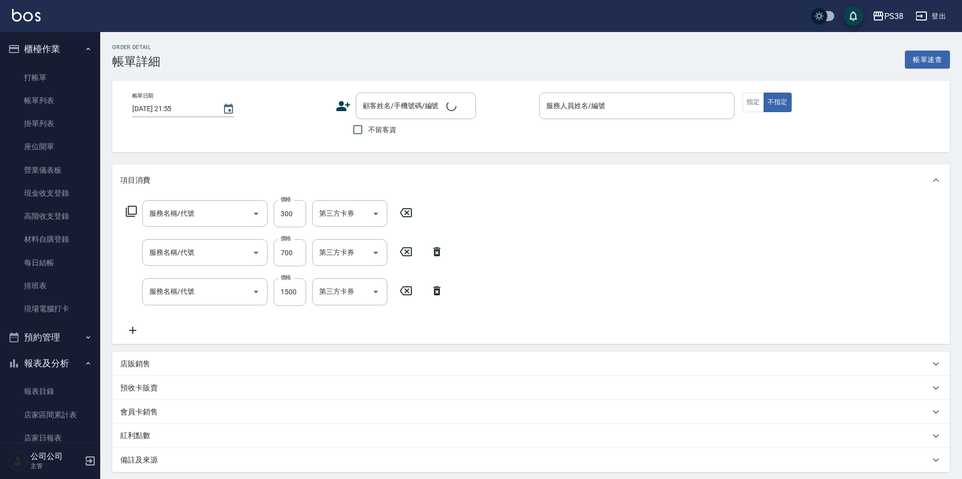
type input "2025/09/24 20:26"
checkbox input "true"
type input "Aisha-4"
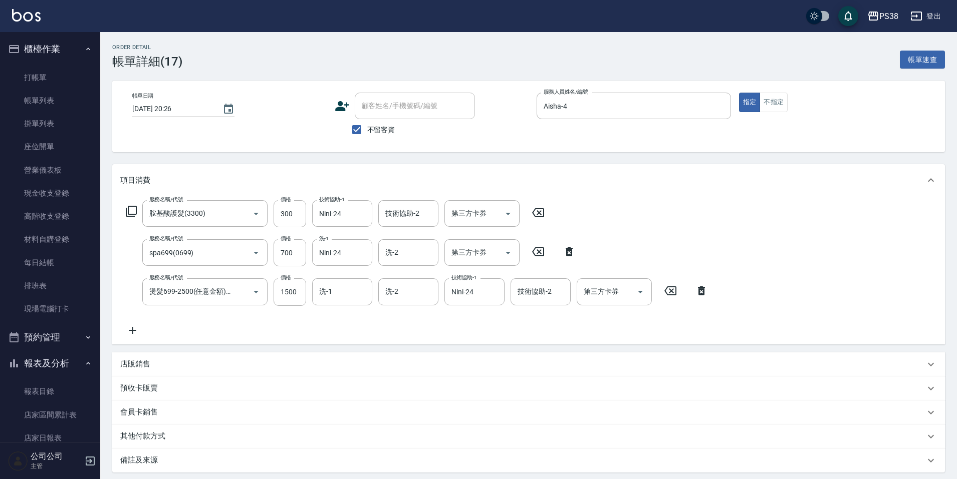
type input "胺基酸護髮(3300)"
type input "spa699(0699)"
type input "燙髮699-2500(任意金額)(41000)"
click at [62, 100] on link "帳單列表" at bounding box center [50, 100] width 92 height 23
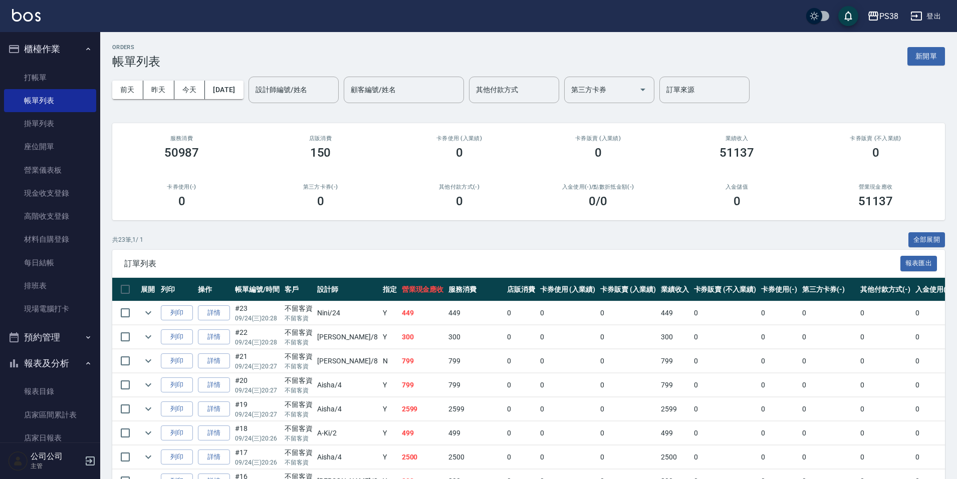
scroll to position [150, 0]
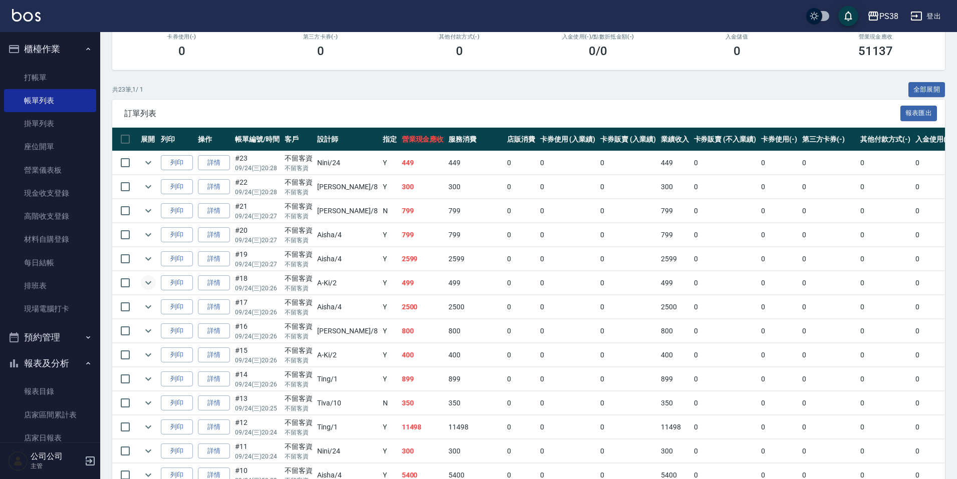
click at [145, 283] on icon "expand row" at bounding box center [148, 283] width 12 height 12
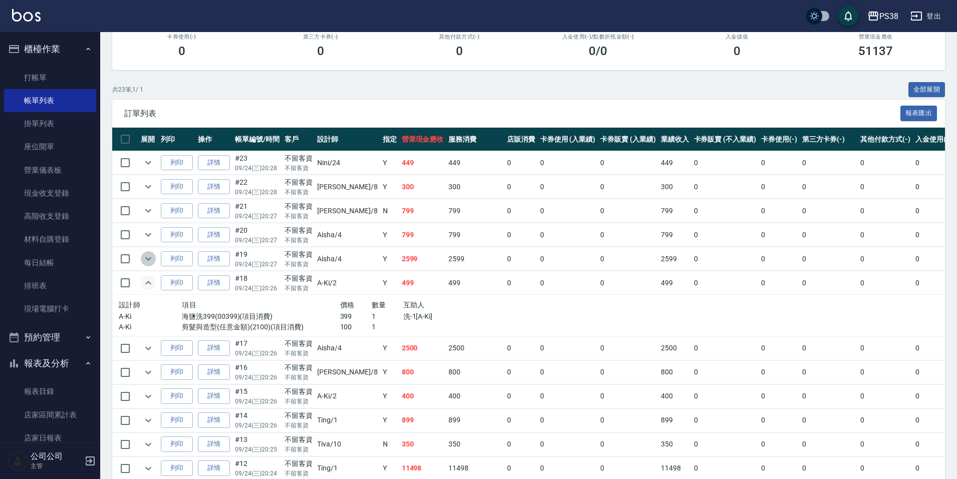
click at [153, 259] on icon "expand row" at bounding box center [148, 259] width 12 height 12
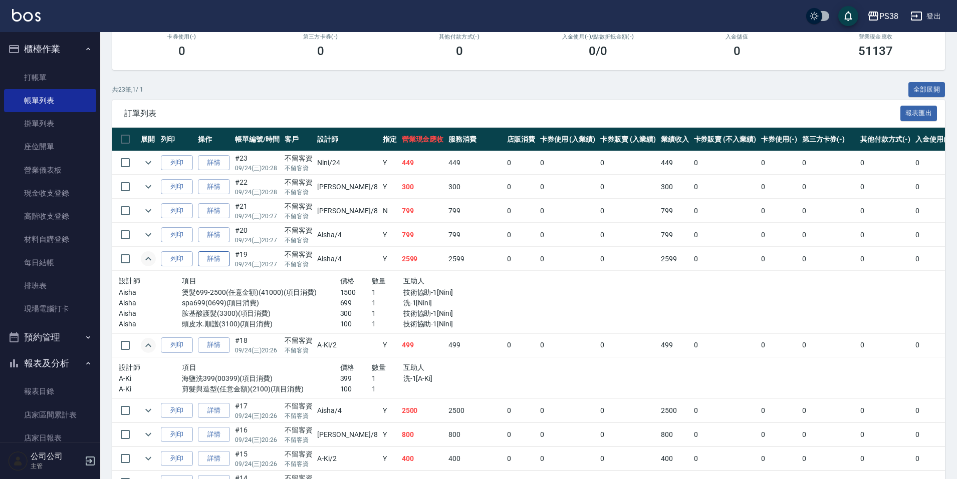
click at [210, 258] on link "詳情" at bounding box center [214, 259] width 32 height 16
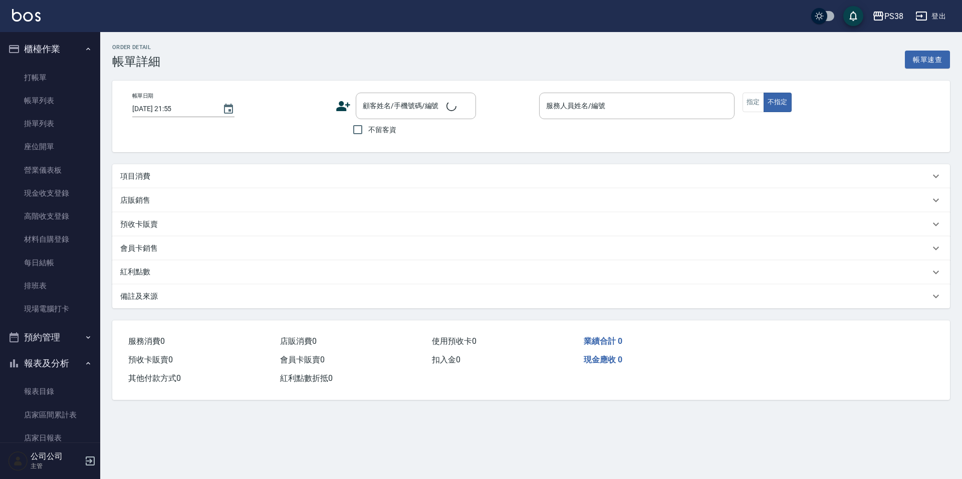
type input "2025/09/24 20:27"
checkbox input "true"
type input "Aisha-4"
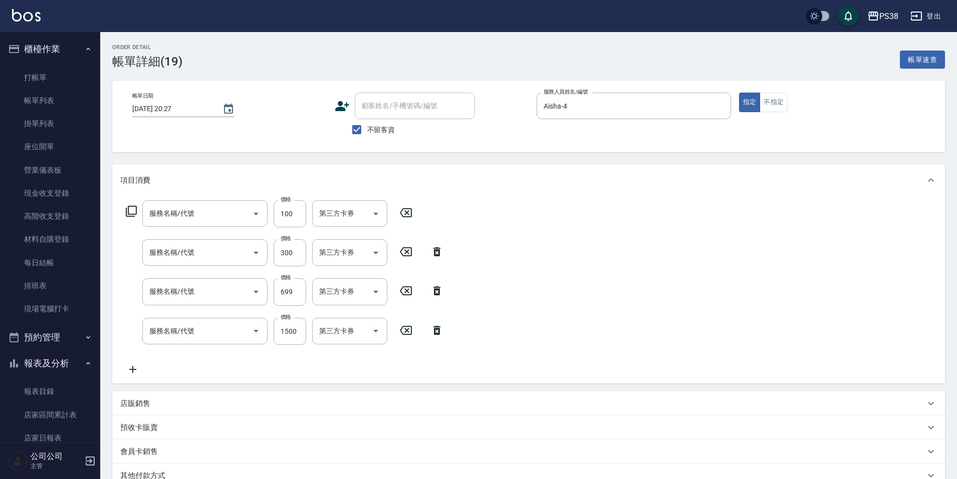
type input "頭皮水.順護(3100)"
type input "胺基酸護髮(3300)"
type input "spa699(0699)"
type input "燙髮699-2500(任意金額)(41000)"
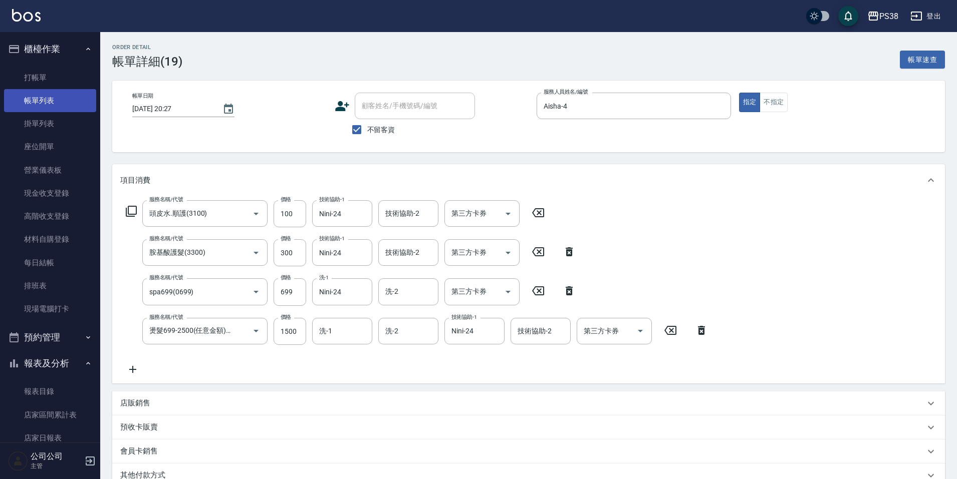
click at [38, 97] on link "帳單列表" at bounding box center [50, 100] width 92 height 23
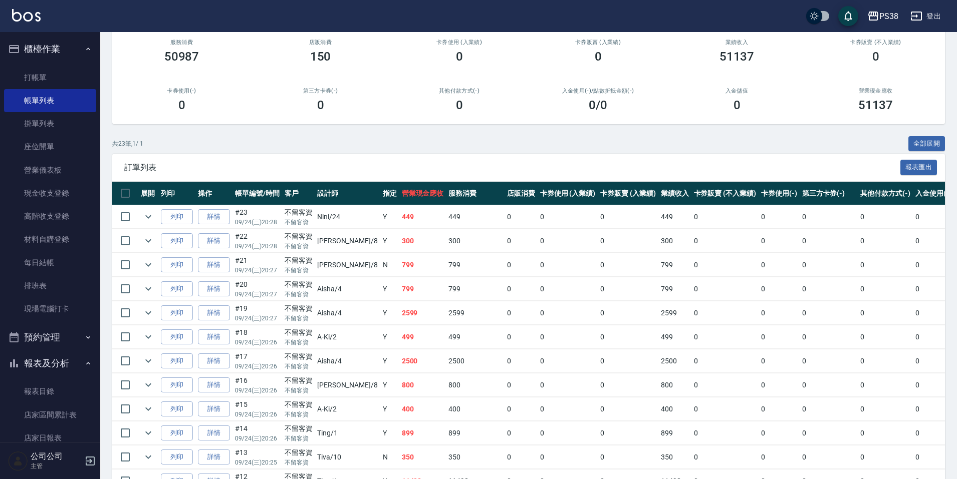
scroll to position [100, 0]
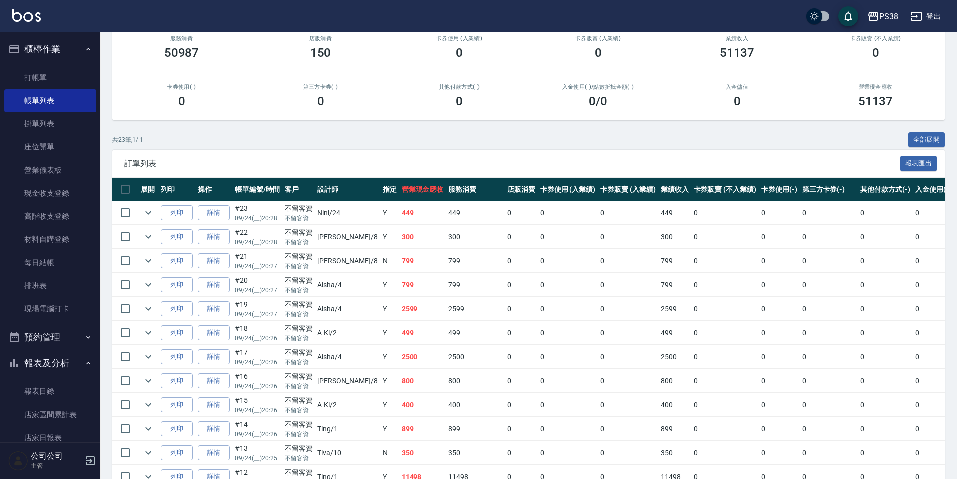
click at [380, 240] on td "Y" at bounding box center [389, 237] width 19 height 24
click at [151, 235] on icon "expand row" at bounding box center [148, 237] width 12 height 12
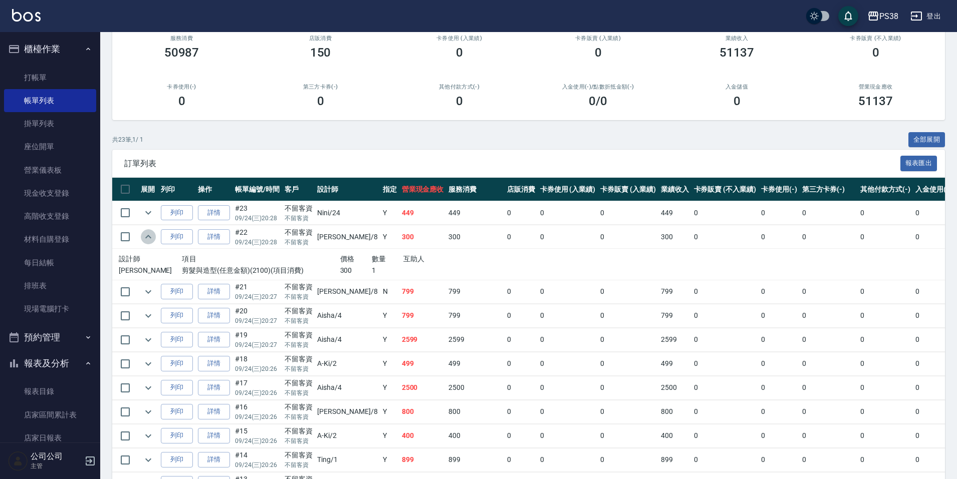
click at [151, 235] on icon "expand row" at bounding box center [148, 237] width 12 height 12
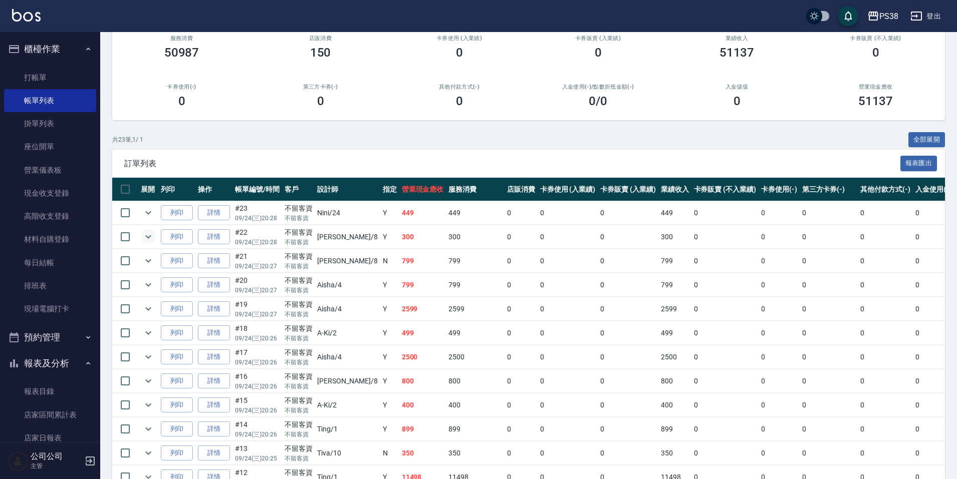
click at [405, 236] on td "300" at bounding box center [422, 237] width 47 height 24
click at [404, 214] on td "449" at bounding box center [422, 213] width 47 height 24
click at [399, 210] on td "449" at bounding box center [422, 213] width 47 height 24
click at [13, 270] on link "每日結帳" at bounding box center [50, 262] width 92 height 23
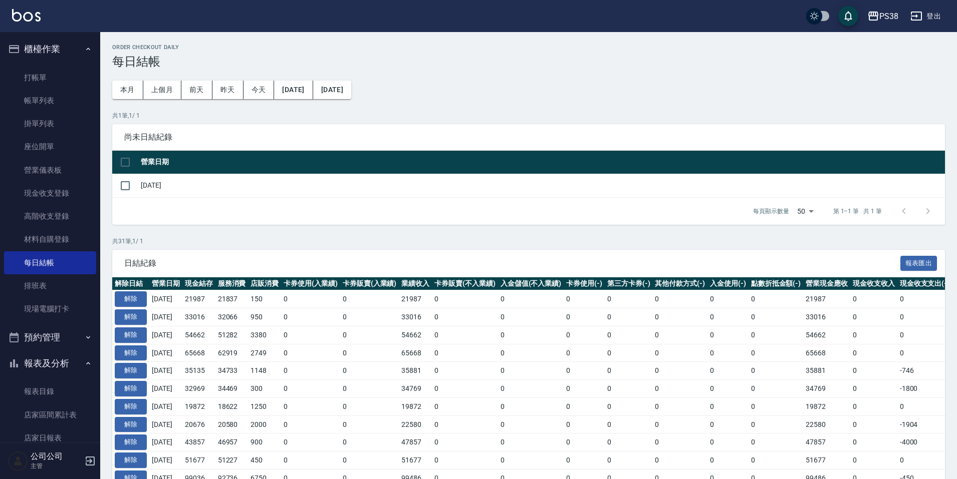
click at [130, 158] on input "checkbox" at bounding box center [125, 162] width 21 height 21
checkbox input "true"
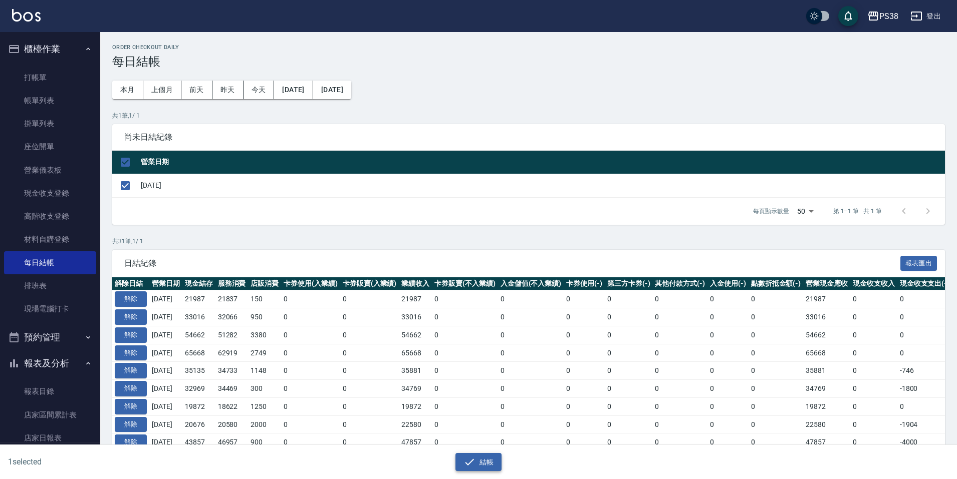
click at [486, 459] on button "結帳" at bounding box center [478, 462] width 47 height 19
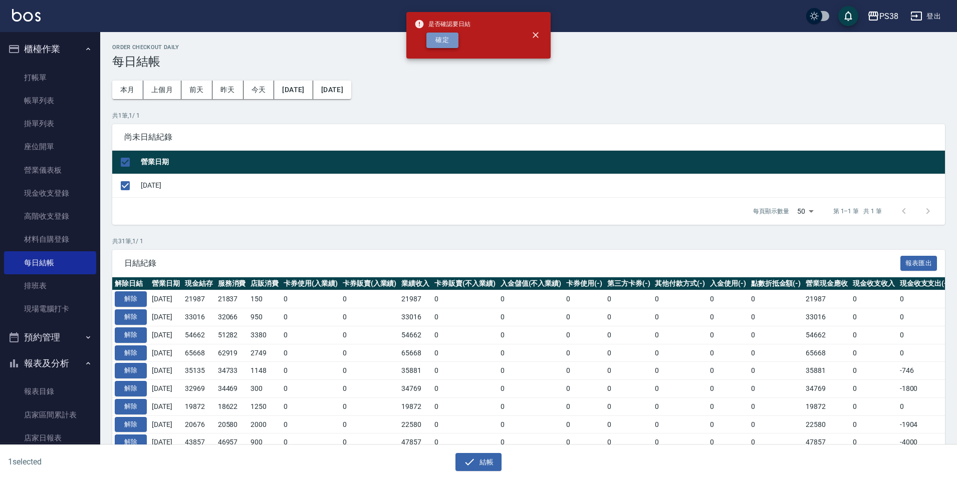
click at [451, 41] on button "確定" at bounding box center [442, 41] width 32 height 16
checkbox input "false"
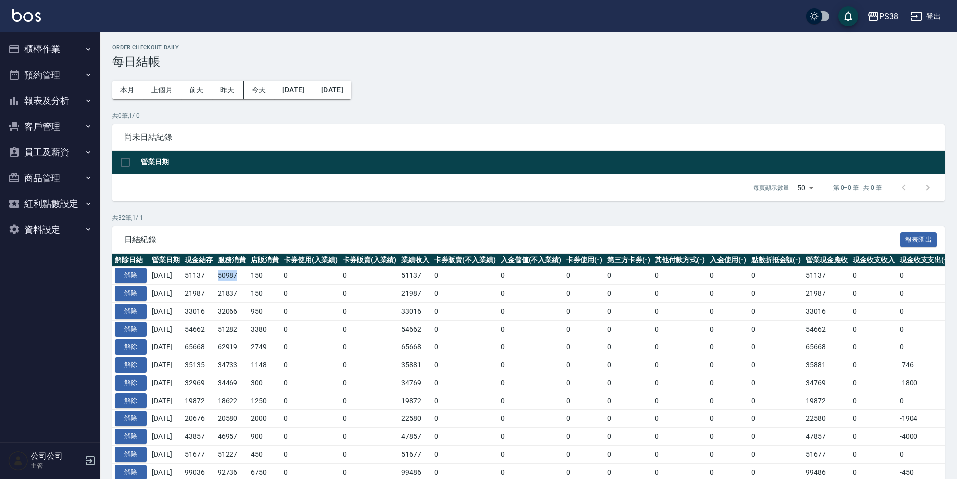
drag, startPoint x: 228, startPoint y: 276, endPoint x: 248, endPoint y: 277, distance: 20.1
click at [248, 277] on td "50987" at bounding box center [231, 276] width 33 height 18
click at [281, 323] on td "3380" at bounding box center [264, 330] width 33 height 18
drag, startPoint x: 225, startPoint y: 295, endPoint x: 253, endPoint y: 296, distance: 28.6
click at [248, 296] on td "21837" at bounding box center [231, 294] width 33 height 18
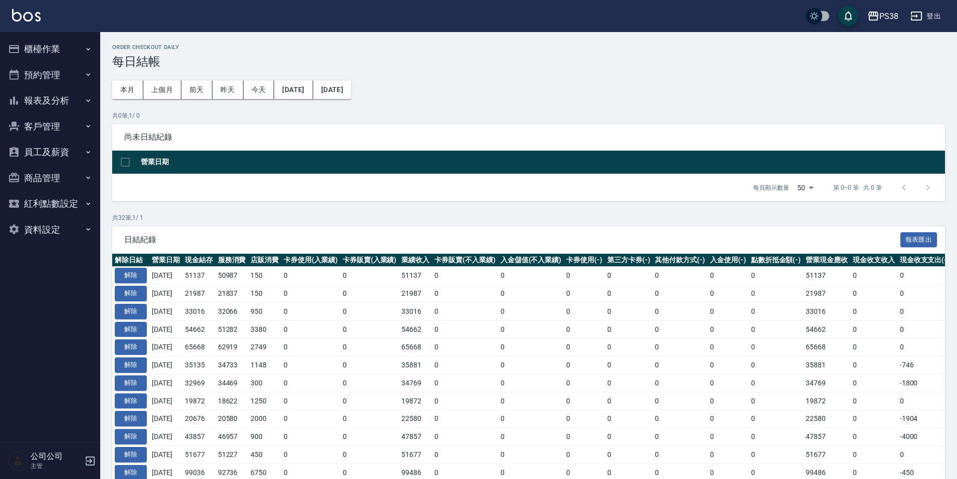
click at [291, 324] on td "0" at bounding box center [310, 330] width 59 height 18
drag, startPoint x: 195, startPoint y: 274, endPoint x: 225, endPoint y: 275, distance: 30.6
click at [225, 275] on tr "解除 2025/09/24 51137 50987 150 0 0 51137 0 0 0 0 0 0 0 51137 0 0 0 2025/09/24" at bounding box center [592, 276] width 960 height 18
click at [262, 298] on td "150" at bounding box center [264, 294] width 33 height 18
click at [74, 189] on button "商品管理" at bounding box center [50, 178] width 92 height 26
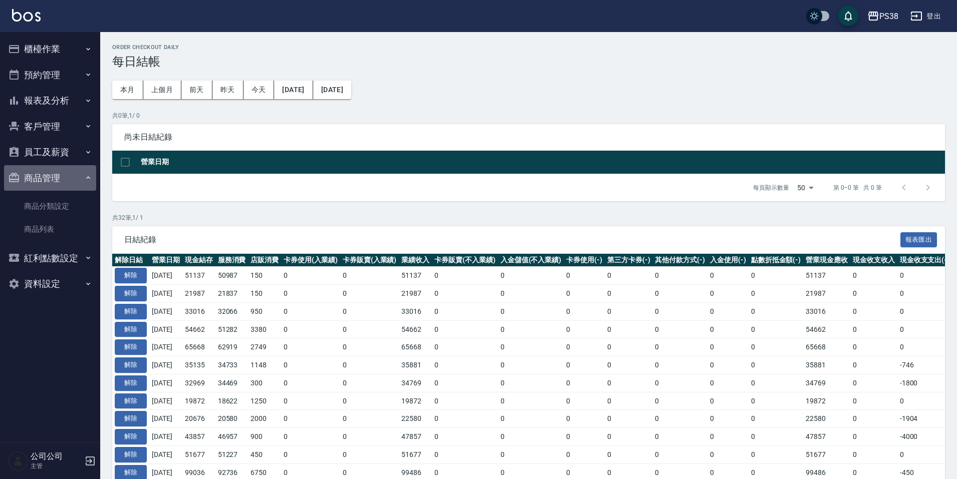
click at [74, 189] on button "商品管理" at bounding box center [50, 178] width 92 height 26
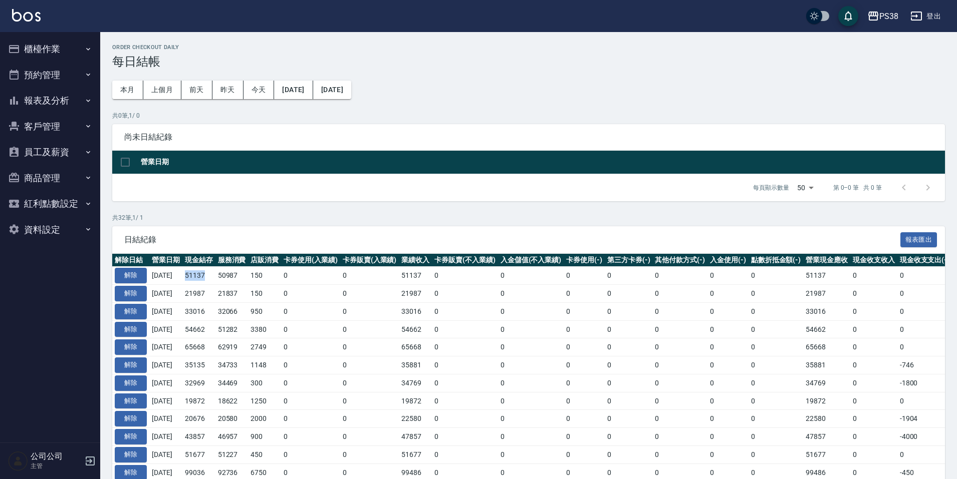
drag, startPoint x: 198, startPoint y: 275, endPoint x: 216, endPoint y: 275, distance: 18.5
click at [215, 275] on td "51137" at bounding box center [198, 276] width 33 height 18
click at [257, 287] on td "150" at bounding box center [264, 294] width 33 height 18
click at [72, 129] on button "客戶管理" at bounding box center [50, 127] width 92 height 26
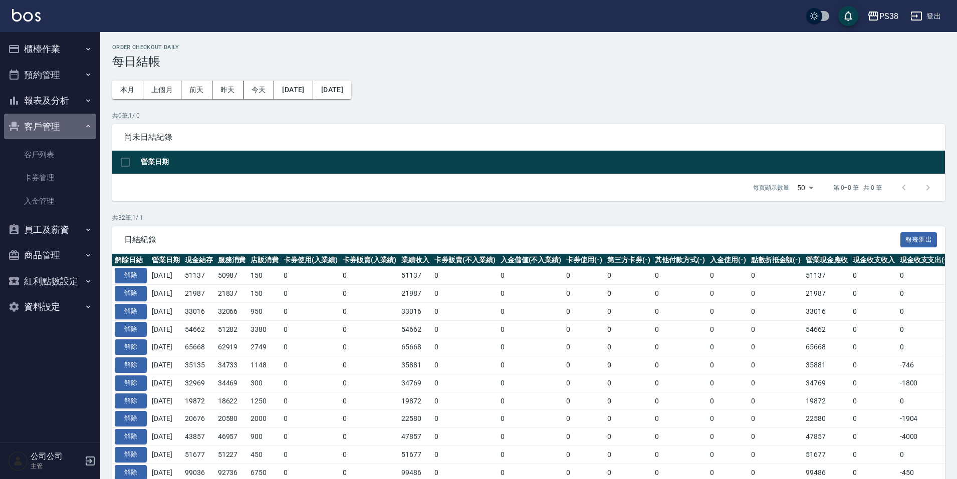
click at [71, 124] on button "客戶管理" at bounding box center [50, 127] width 92 height 26
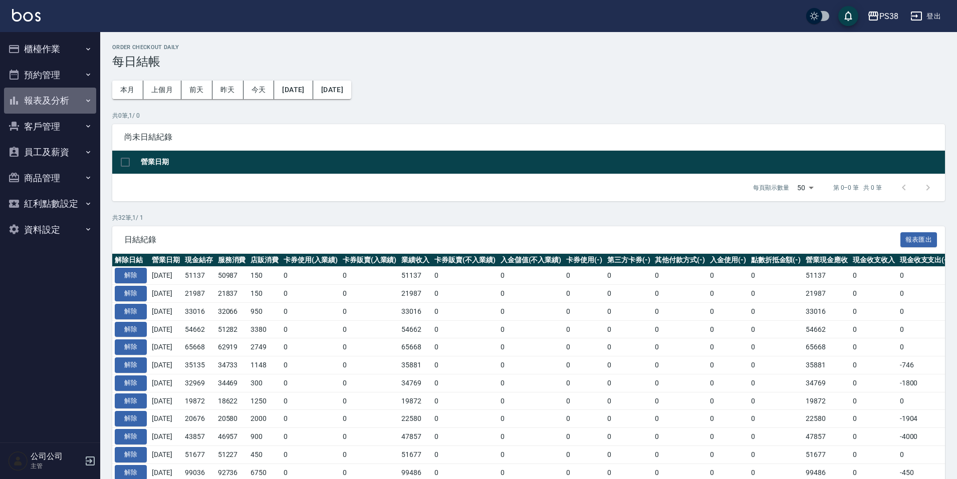
click at [71, 90] on button "報表及分析" at bounding box center [50, 101] width 92 height 26
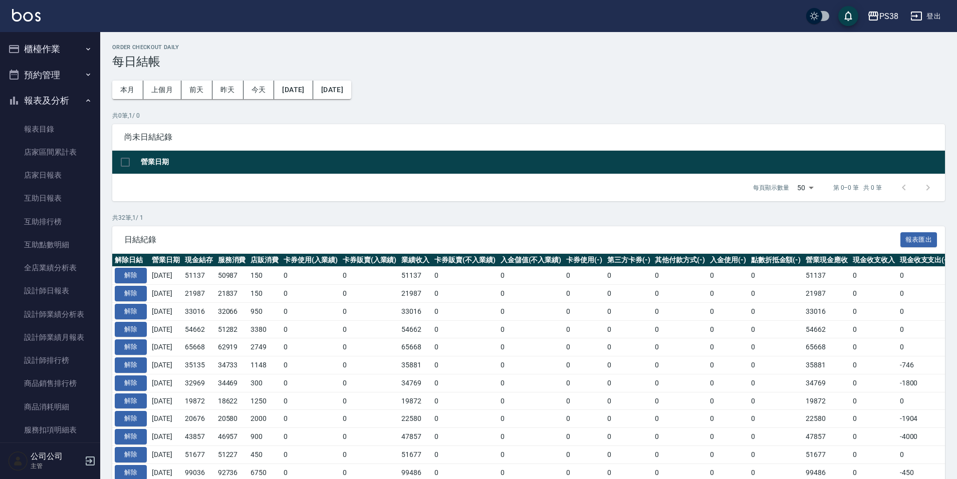
click at [72, 89] on button "報表及分析" at bounding box center [50, 101] width 92 height 26
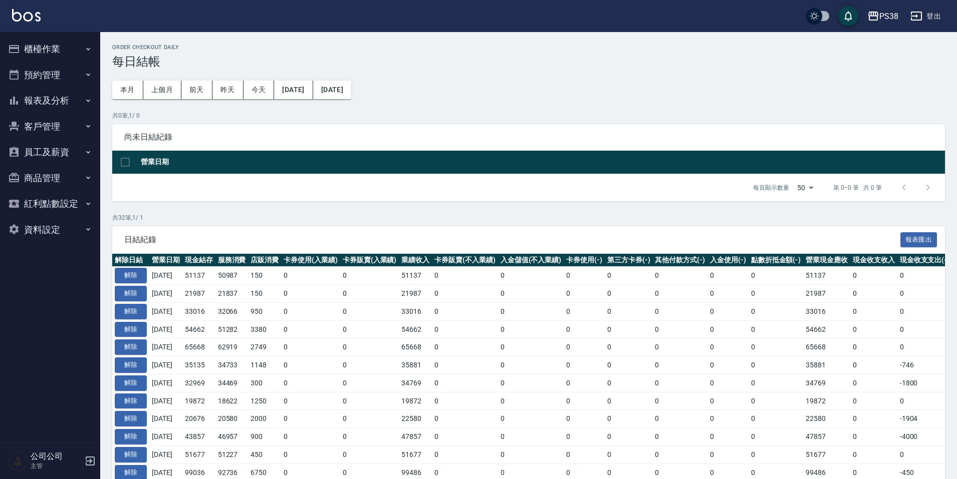
click at [49, 67] on button "預約管理" at bounding box center [50, 75] width 92 height 26
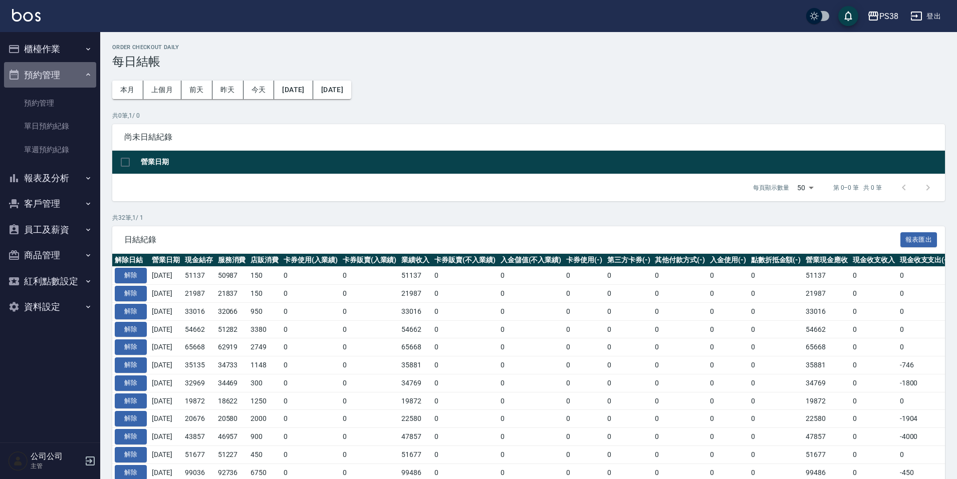
click at [49, 67] on button "預約管理" at bounding box center [50, 75] width 92 height 26
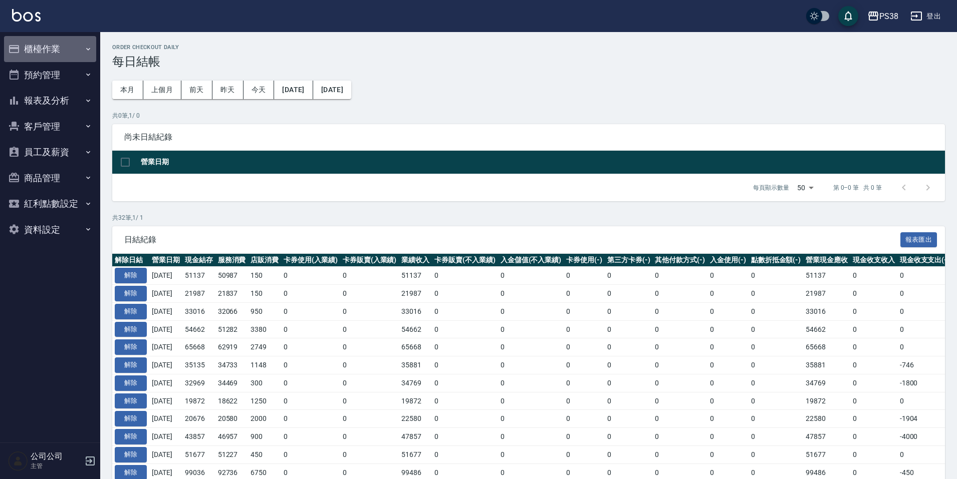
click at [60, 47] on button "櫃檯作業" at bounding box center [50, 49] width 92 height 26
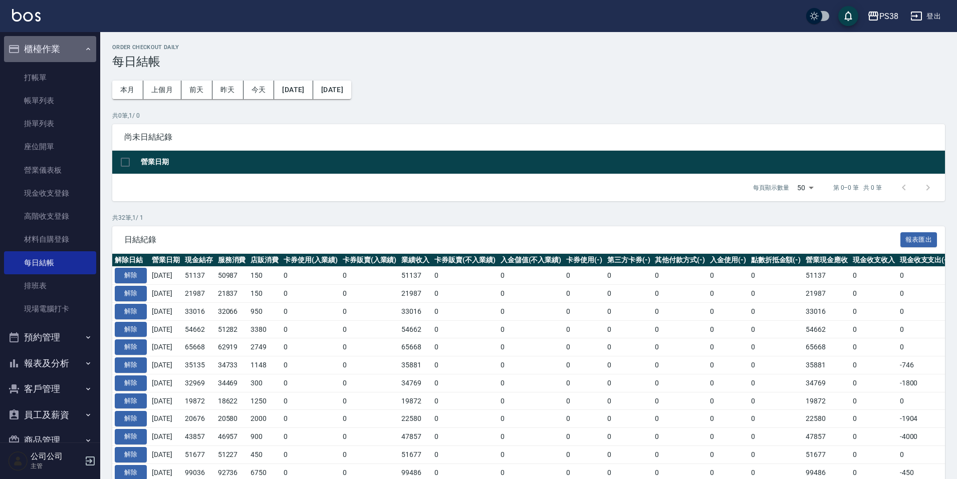
click at [60, 47] on button "櫃檯作業" at bounding box center [50, 49] width 92 height 26
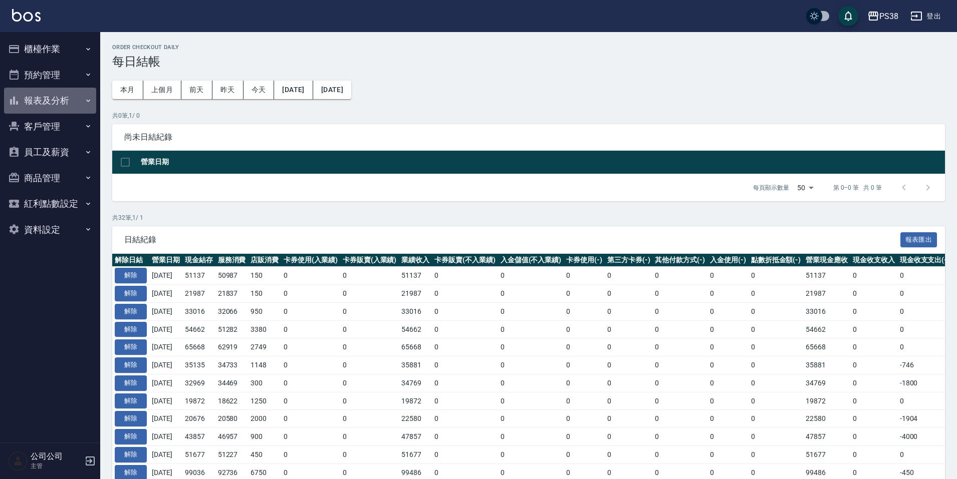
click at [76, 101] on button "報表及分析" at bounding box center [50, 101] width 92 height 26
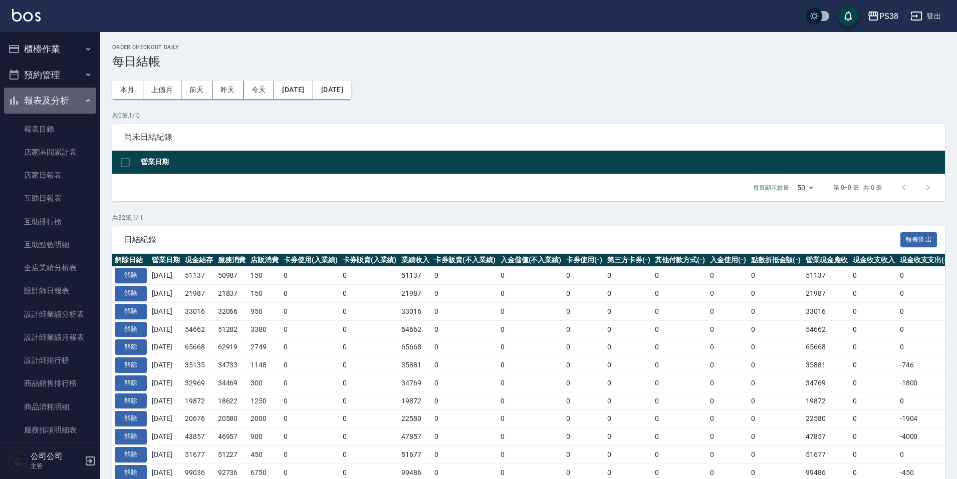
click at [76, 101] on button "報表及分析" at bounding box center [50, 101] width 92 height 26
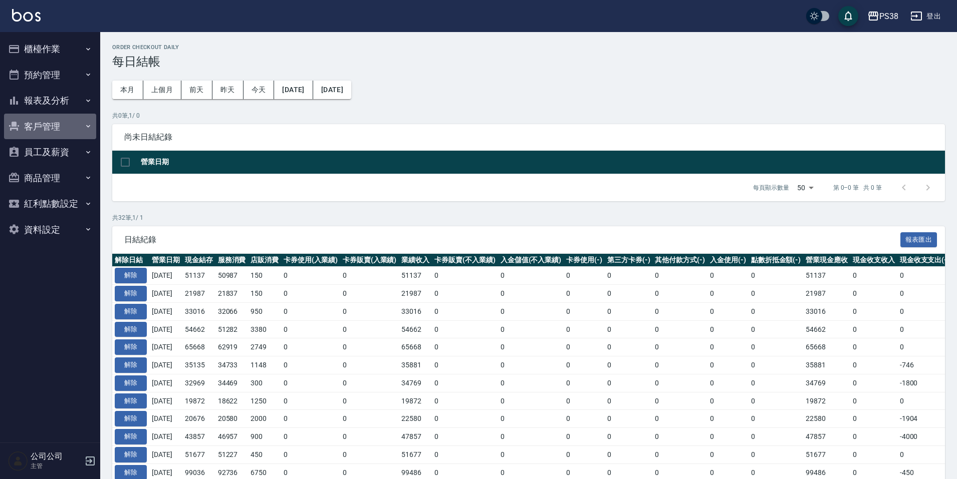
click at [70, 132] on button "客戶管理" at bounding box center [50, 127] width 92 height 26
click at [62, 51] on button "櫃檯作業" at bounding box center [50, 49] width 92 height 26
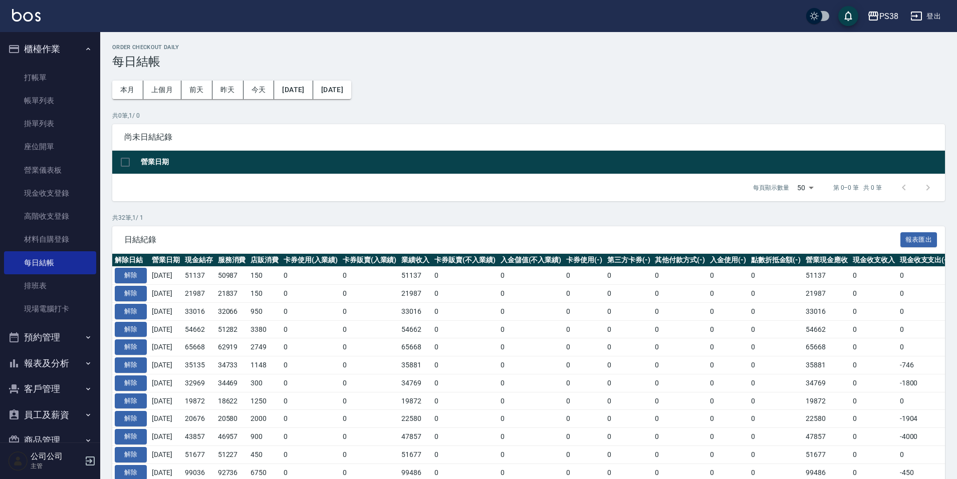
click at [62, 51] on button "櫃檯作業" at bounding box center [50, 49] width 92 height 26
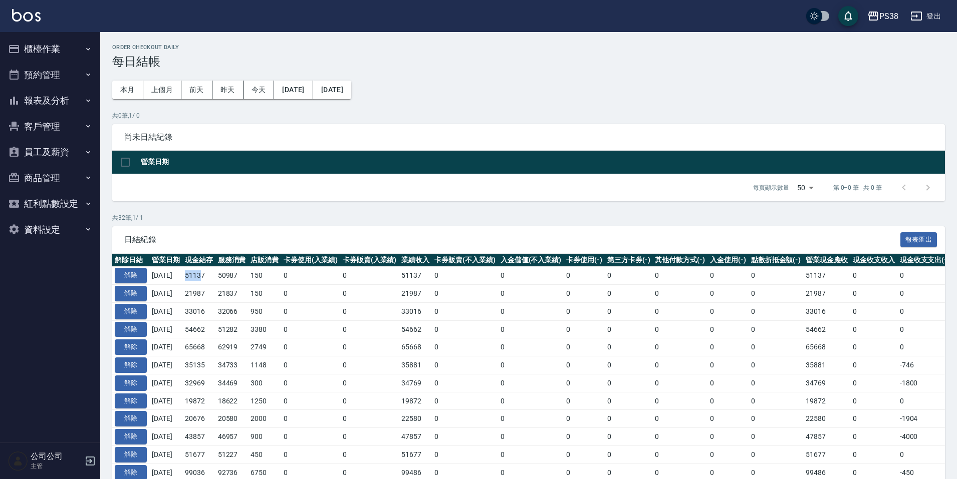
drag, startPoint x: 191, startPoint y: 274, endPoint x: 230, endPoint y: 284, distance: 40.3
click at [211, 276] on td "51137" at bounding box center [198, 276] width 33 height 18
click at [242, 290] on td "21837" at bounding box center [231, 294] width 33 height 18
click at [85, 100] on icon "button" at bounding box center [88, 101] width 8 height 8
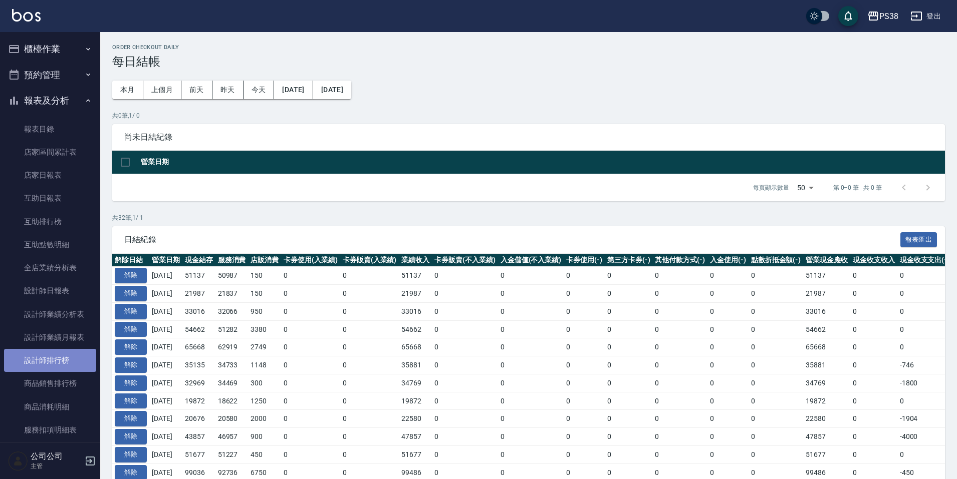
click at [53, 352] on link "設計師排行榜" at bounding box center [50, 360] width 92 height 23
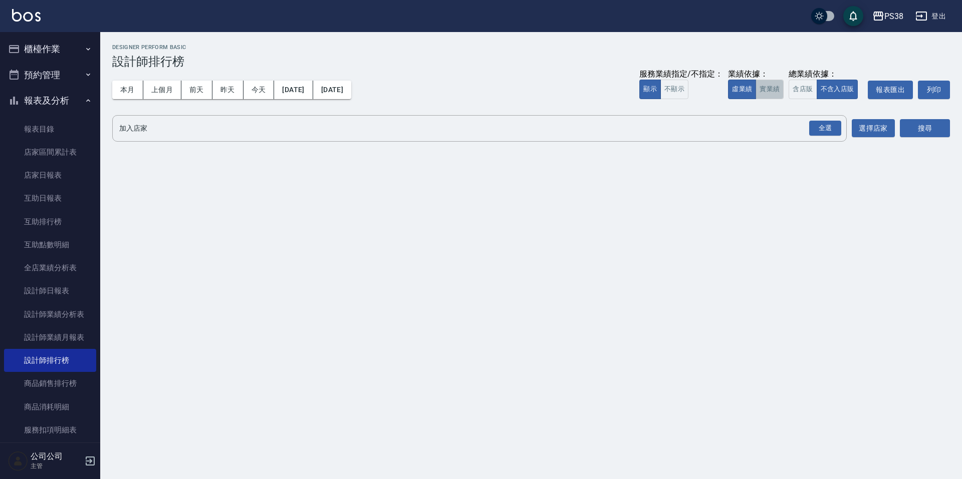
click at [781, 82] on button "實業績" at bounding box center [769, 90] width 28 height 20
click at [816, 131] on div "全選" at bounding box center [825, 129] width 32 height 16
click at [919, 132] on button "搜尋" at bounding box center [924, 129] width 50 height 19
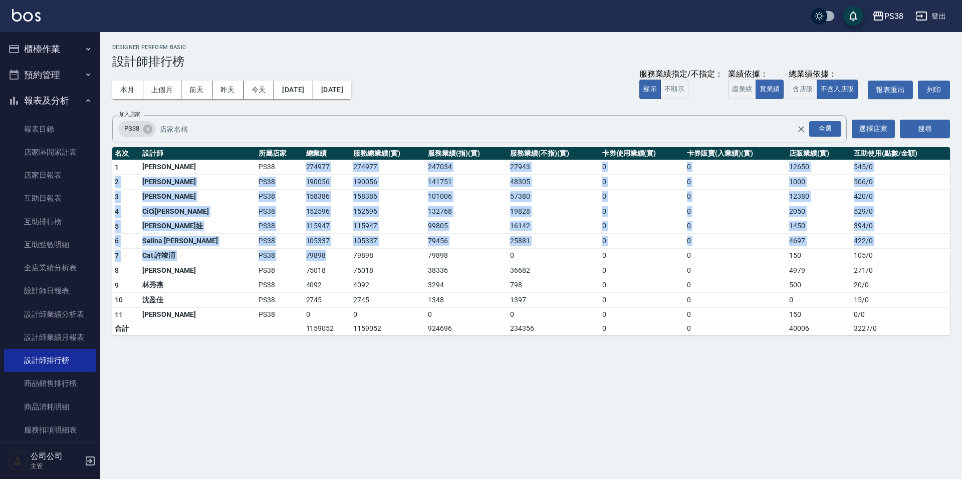
drag, startPoint x: 267, startPoint y: 167, endPoint x: 300, endPoint y: 261, distance: 100.3
click at [300, 261] on tbody "1 Ting 婷婷 PS38 274977 274977 247034 27943 0 0 12650 545 / 0 2 Aisha 黃馨萩 PS38 19…" at bounding box center [530, 248] width 837 height 176
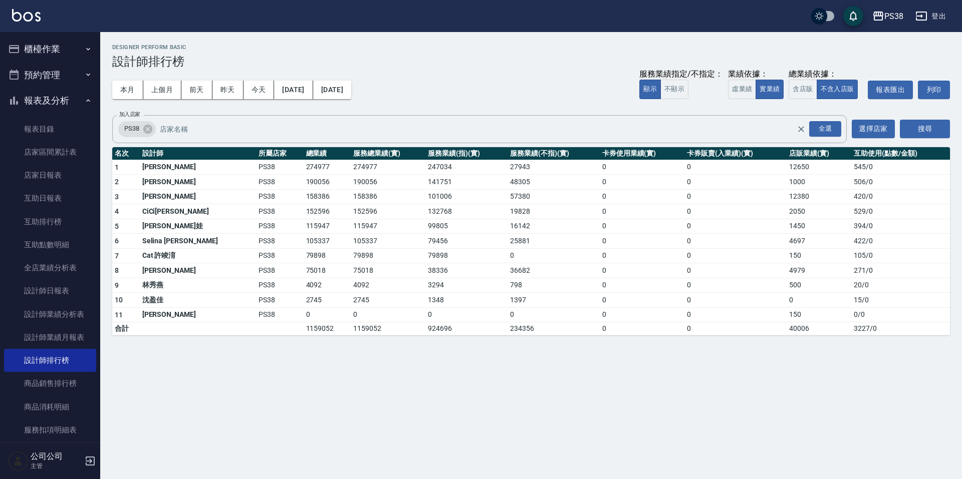
click at [310, 273] on td "75018" at bounding box center [328, 270] width 48 height 15
click at [71, 50] on button "櫃檯作業" at bounding box center [50, 49] width 92 height 26
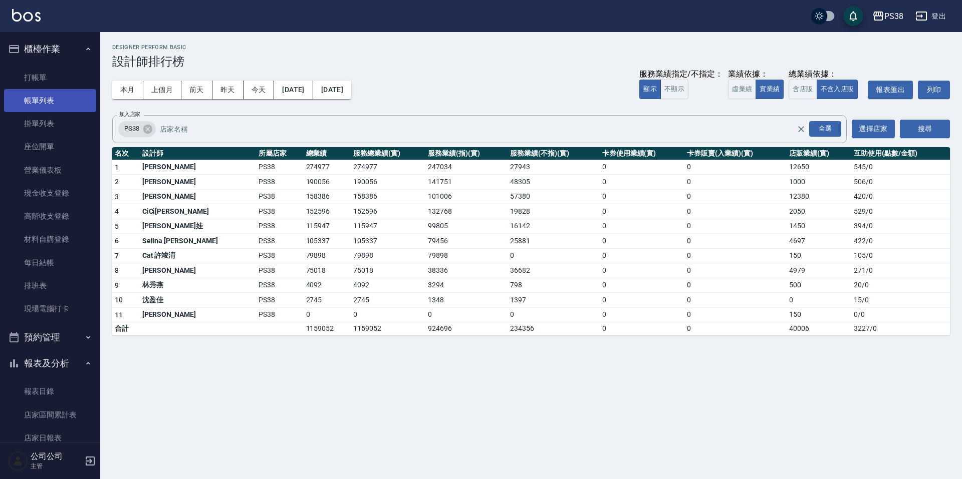
click at [67, 97] on link "帳單列表" at bounding box center [50, 100] width 92 height 23
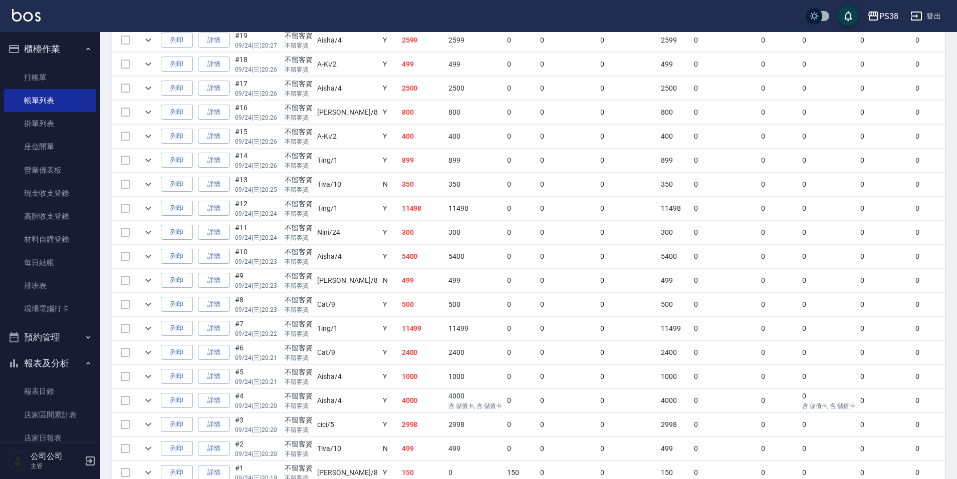
scroll to position [422, 0]
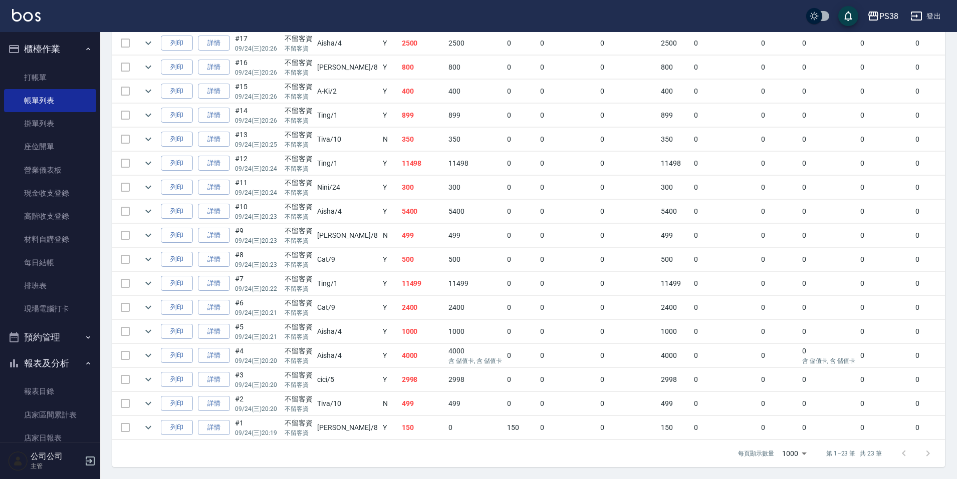
click at [399, 417] on td "150" at bounding box center [422, 428] width 47 height 24
click at [399, 394] on td "499" at bounding box center [422, 404] width 47 height 24
click at [399, 368] on td "2998" at bounding box center [422, 380] width 47 height 24
click at [399, 344] on td "4000" at bounding box center [422, 356] width 47 height 24
click at [399, 346] on td "4000" at bounding box center [422, 356] width 47 height 24
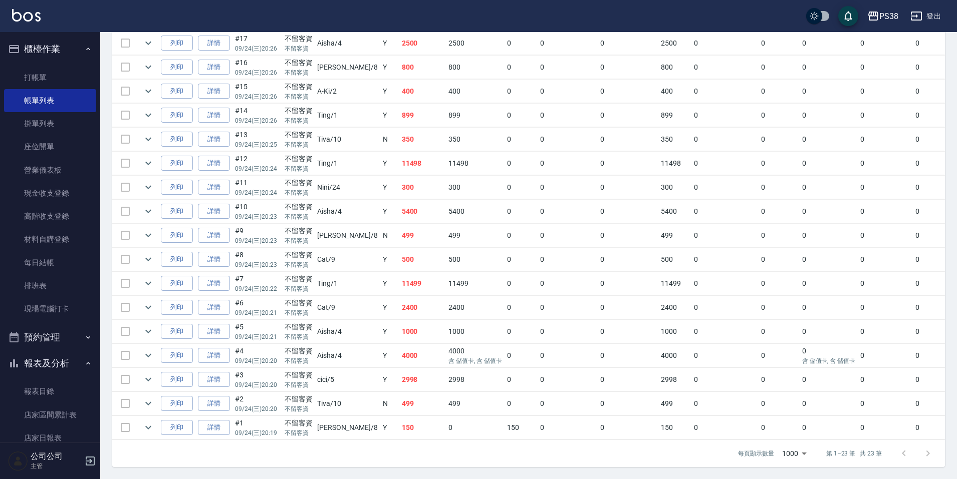
click at [399, 331] on td "1000" at bounding box center [422, 332] width 47 height 24
click at [399, 298] on td "2400" at bounding box center [422, 308] width 47 height 24
click at [399, 286] on td "11499" at bounding box center [422, 284] width 47 height 24
click at [399, 262] on td "500" at bounding box center [422, 260] width 47 height 24
click at [399, 232] on td "499" at bounding box center [422, 236] width 47 height 24
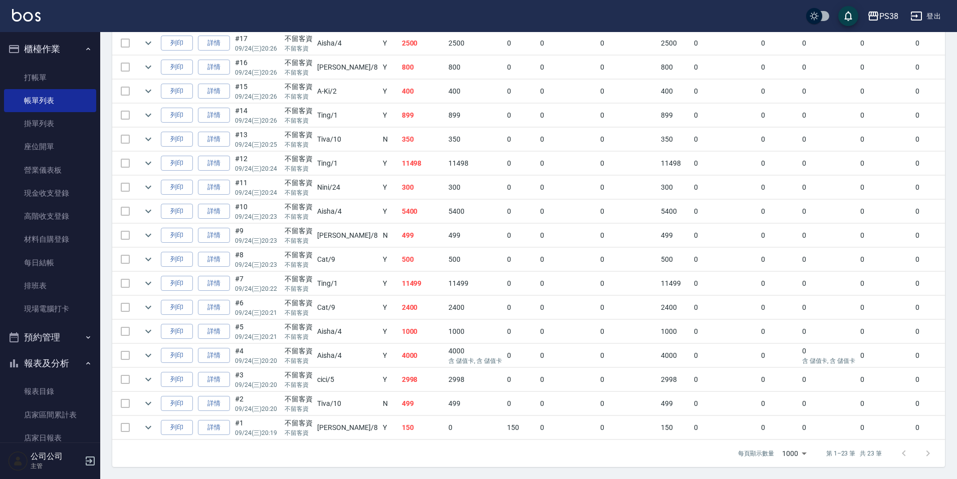
click at [399, 205] on td "5400" at bounding box center [422, 212] width 47 height 24
click at [399, 178] on td "300" at bounding box center [422, 188] width 47 height 24
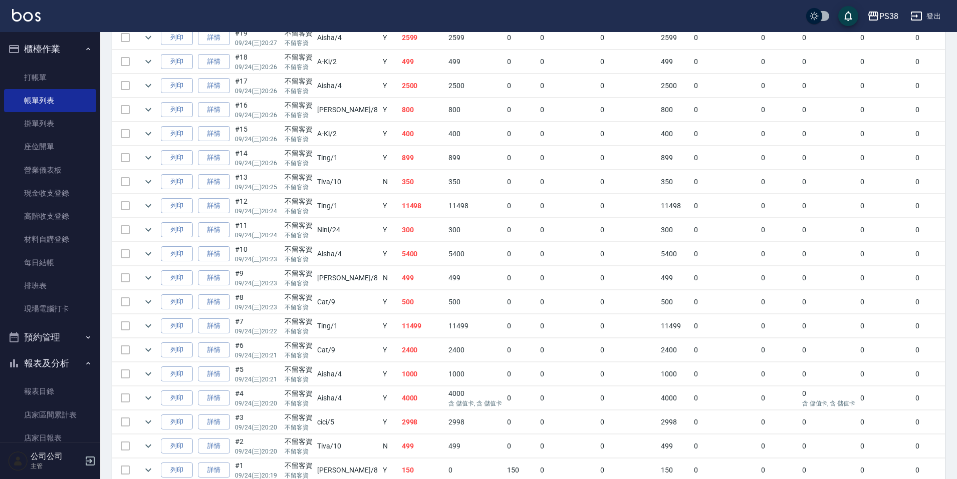
click at [399, 201] on td "11498" at bounding box center [422, 206] width 47 height 24
click at [399, 193] on td "350" at bounding box center [422, 182] width 47 height 24
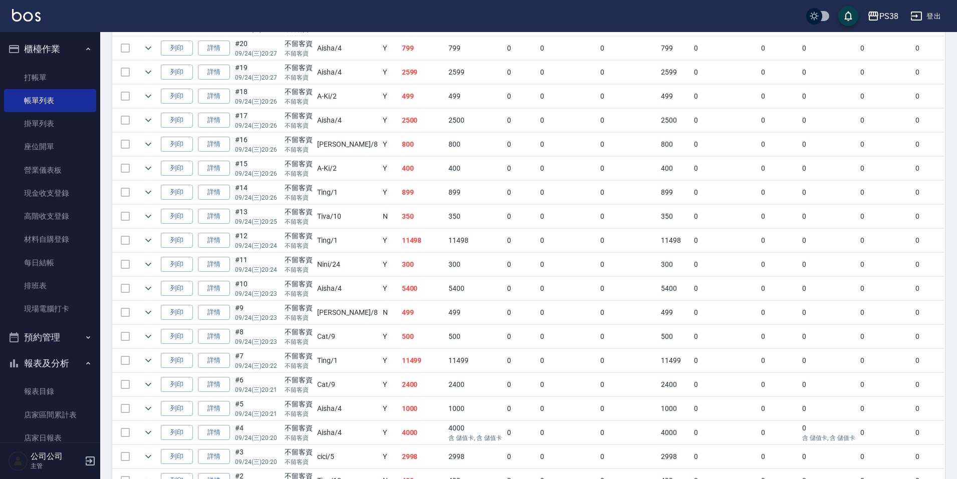
scroll to position [322, 0]
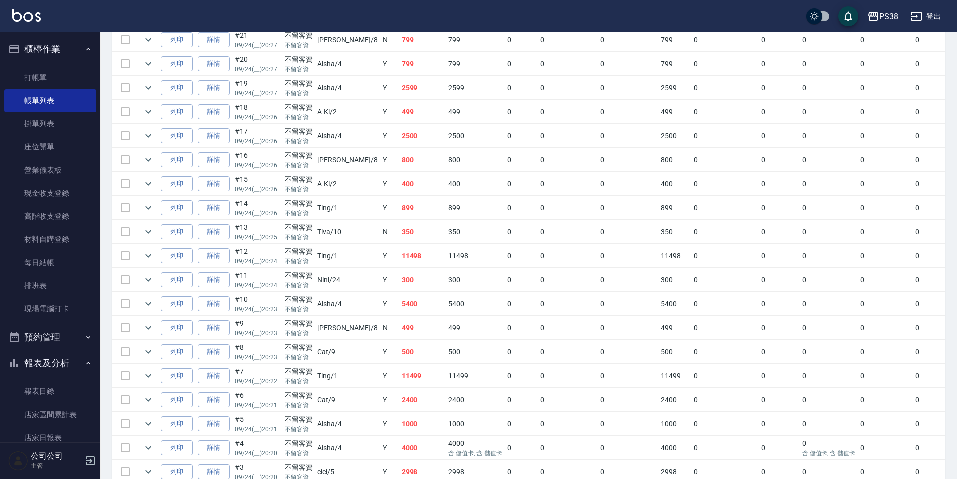
click at [399, 213] on td "899" at bounding box center [422, 208] width 47 height 24
click at [399, 186] on td "400" at bounding box center [422, 184] width 47 height 24
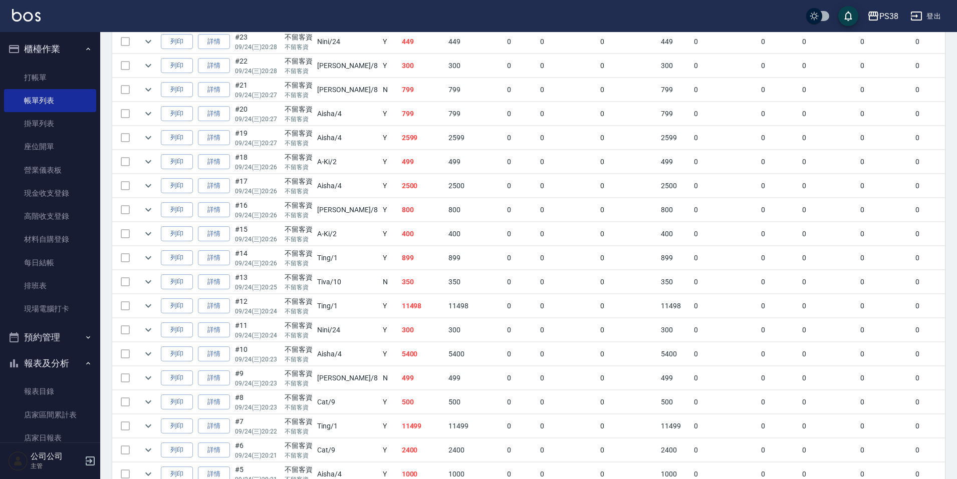
click at [399, 217] on td "800" at bounding box center [422, 210] width 47 height 24
click at [399, 191] on td "2500" at bounding box center [422, 186] width 47 height 24
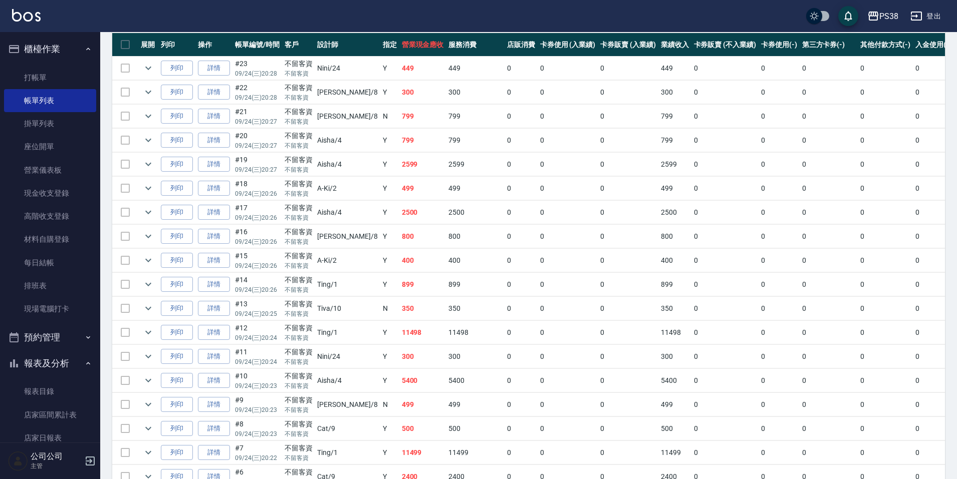
scroll to position [221, 0]
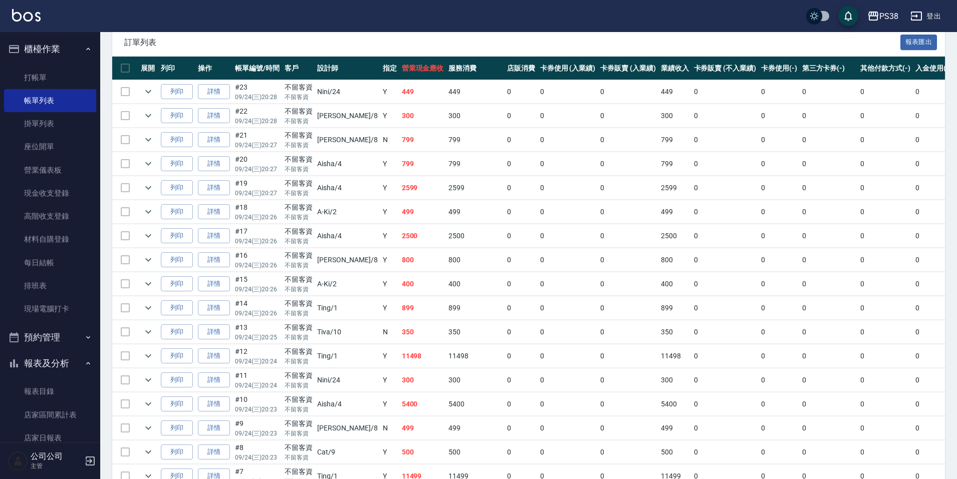
click at [399, 217] on td "499" at bounding box center [422, 212] width 47 height 24
click at [399, 189] on td "2599" at bounding box center [422, 188] width 47 height 24
click at [399, 169] on td "799" at bounding box center [422, 164] width 47 height 24
click at [399, 145] on td "799" at bounding box center [422, 140] width 47 height 24
click at [399, 120] on td "300" at bounding box center [422, 116] width 47 height 24
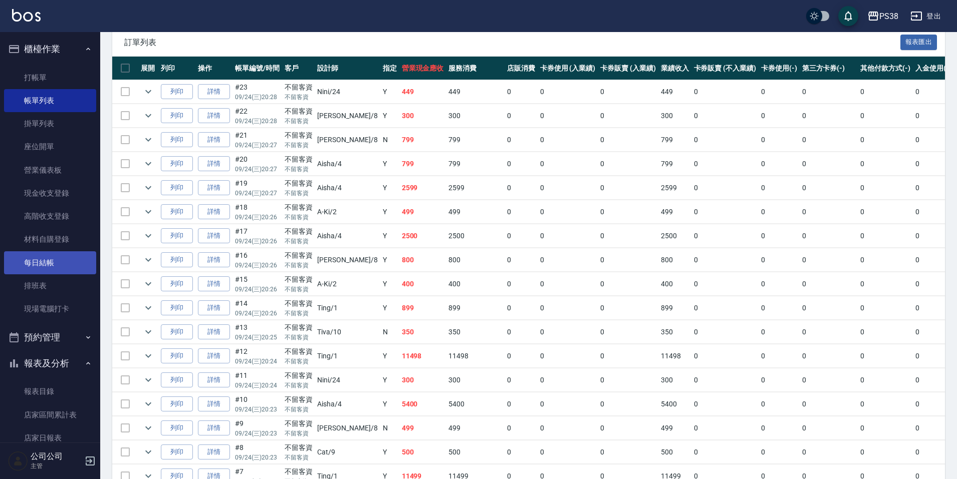
click at [58, 255] on link "每日結帳" at bounding box center [50, 262] width 92 height 23
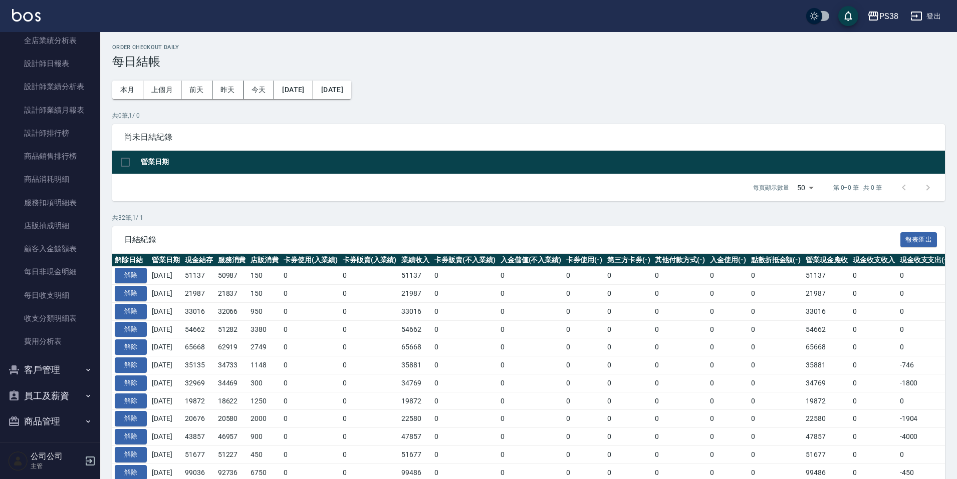
scroll to position [346, 0]
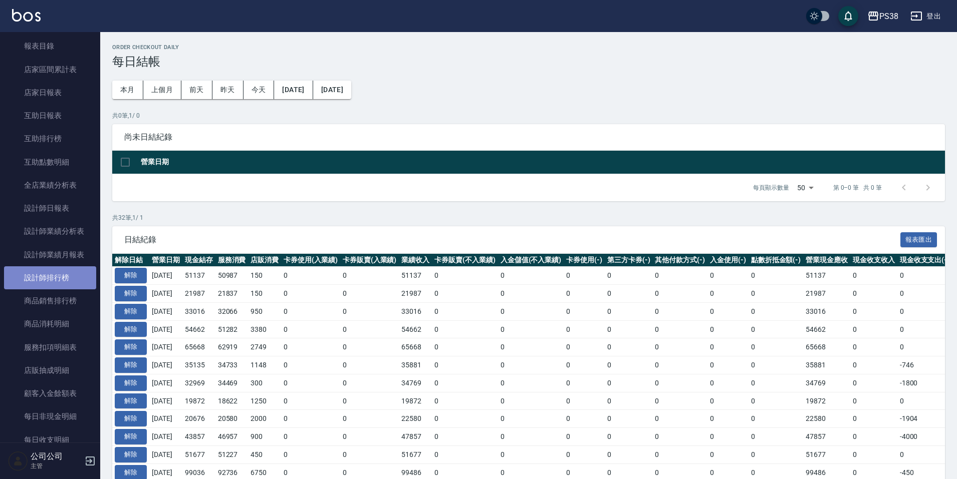
click at [82, 279] on link "設計師排行榜" at bounding box center [50, 277] width 92 height 23
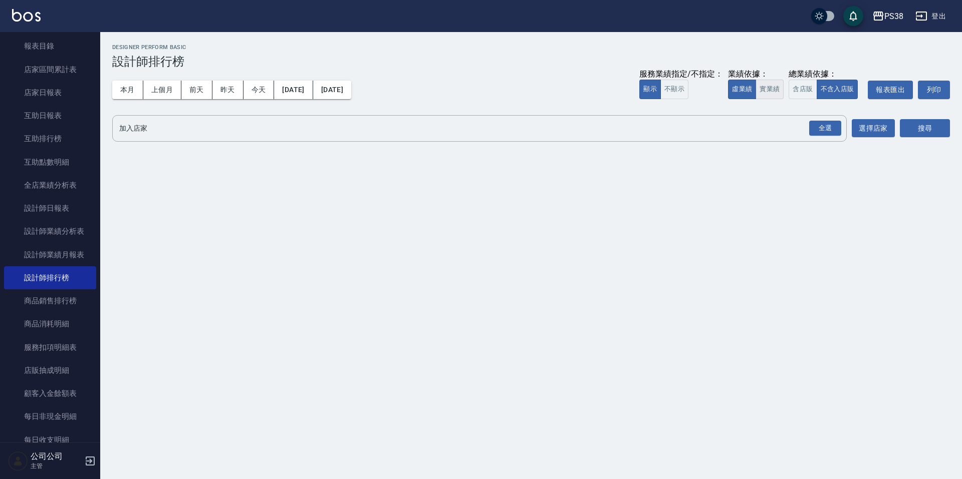
click at [761, 92] on button "實業績" at bounding box center [769, 90] width 28 height 20
click at [821, 125] on div "全選" at bounding box center [825, 129] width 32 height 16
click at [920, 127] on button "搜尋" at bounding box center [924, 129] width 50 height 19
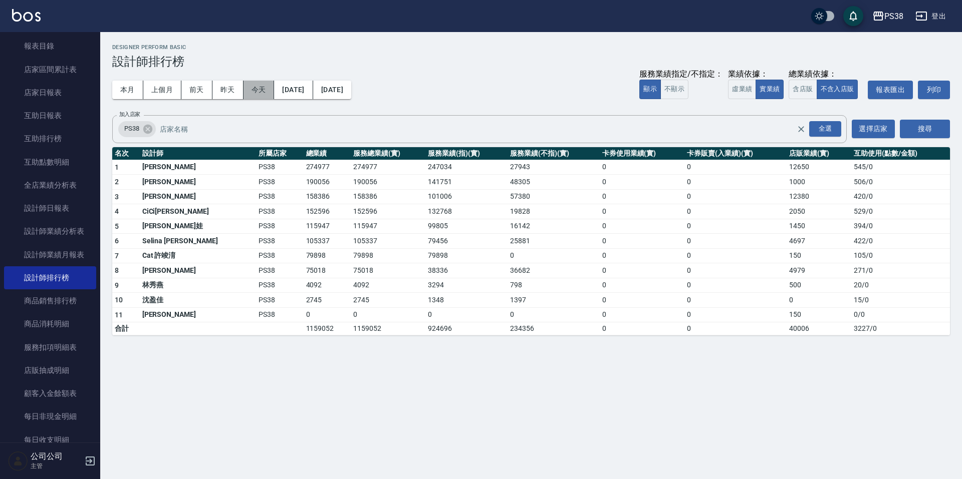
click at [267, 95] on button "今天" at bounding box center [258, 90] width 31 height 19
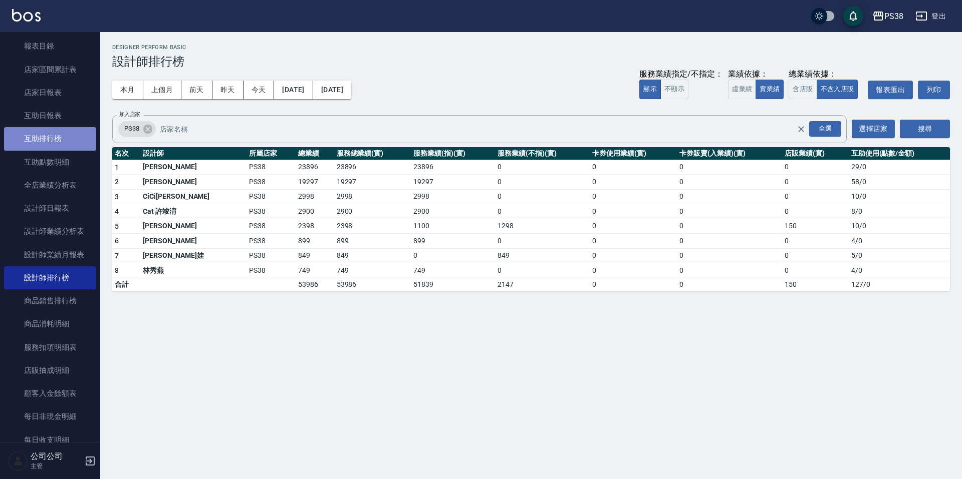
click at [60, 141] on link "互助排行榜" at bounding box center [50, 138] width 92 height 23
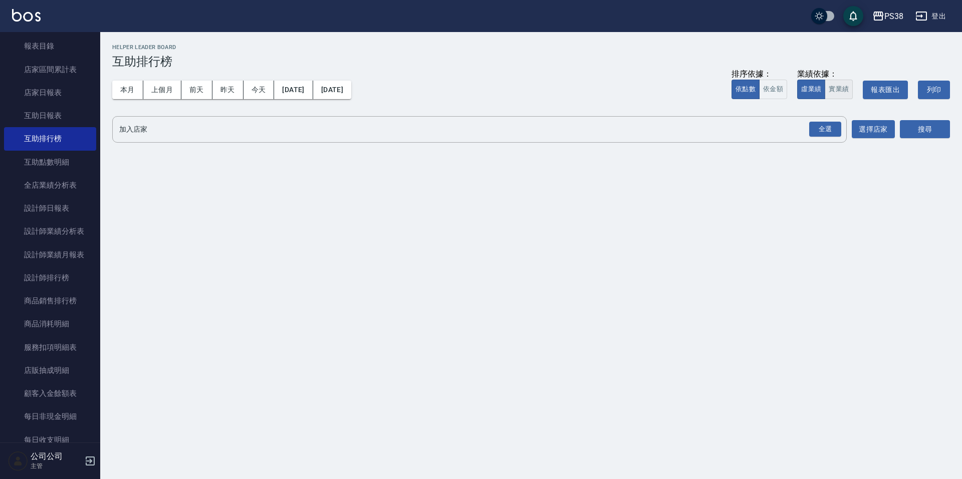
click at [842, 88] on button "實業績" at bounding box center [838, 90] width 28 height 20
click at [828, 131] on div "全選" at bounding box center [825, 130] width 32 height 16
click at [929, 135] on button "搜尋" at bounding box center [924, 130] width 50 height 19
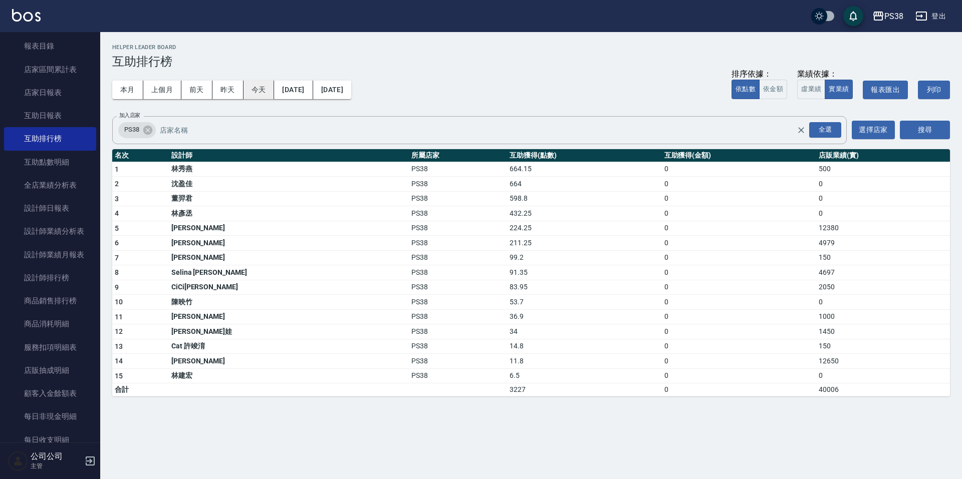
click at [266, 99] on button "今天" at bounding box center [258, 90] width 31 height 19
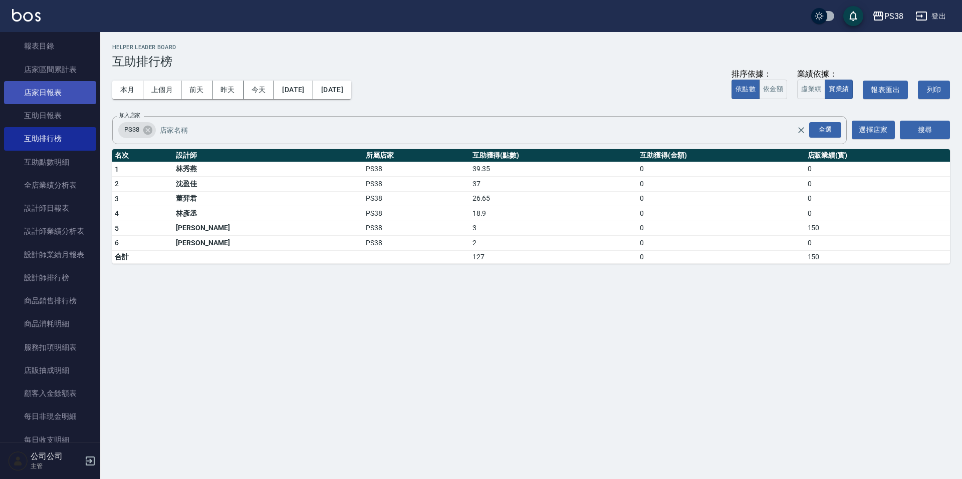
click at [63, 86] on link "店家日報表" at bounding box center [50, 92] width 92 height 23
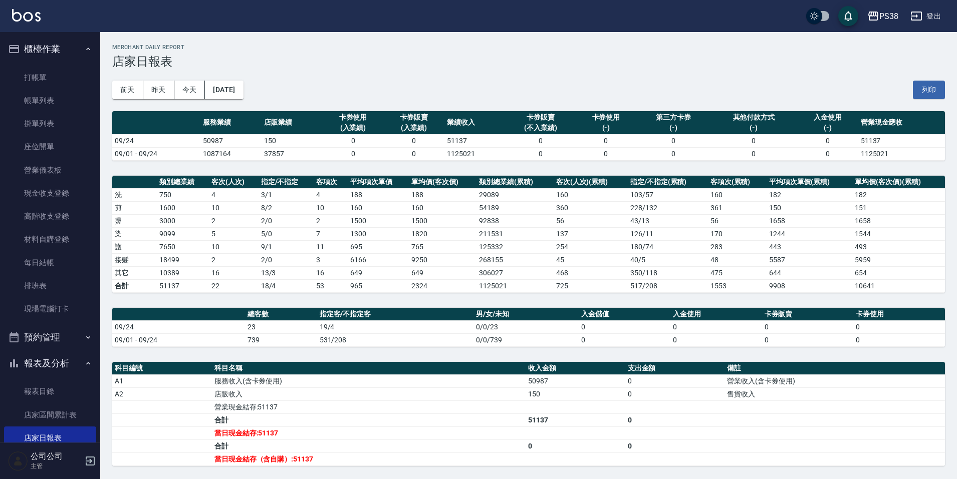
click at [468, 67] on h3 "店家日報表" at bounding box center [528, 62] width 832 height 14
click at [17, 273] on link "每日結帳" at bounding box center [50, 262] width 92 height 23
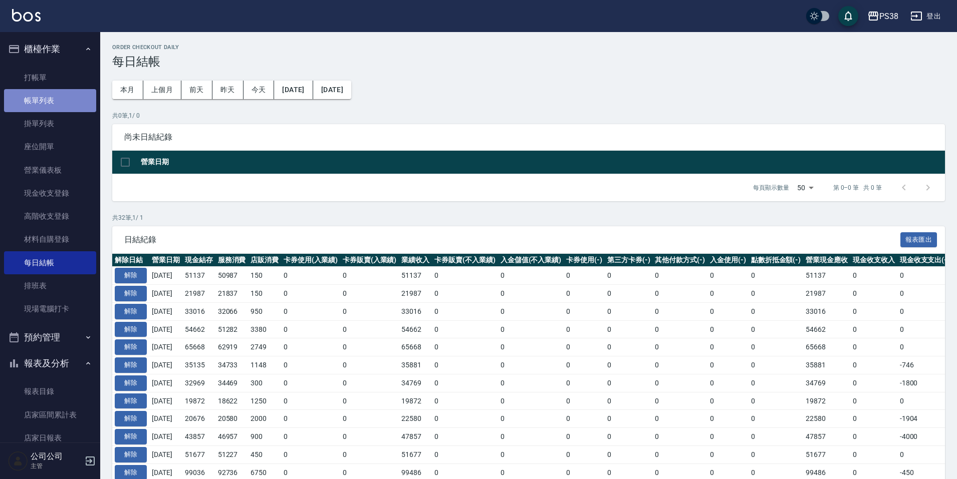
click at [61, 105] on link "帳單列表" at bounding box center [50, 100] width 92 height 23
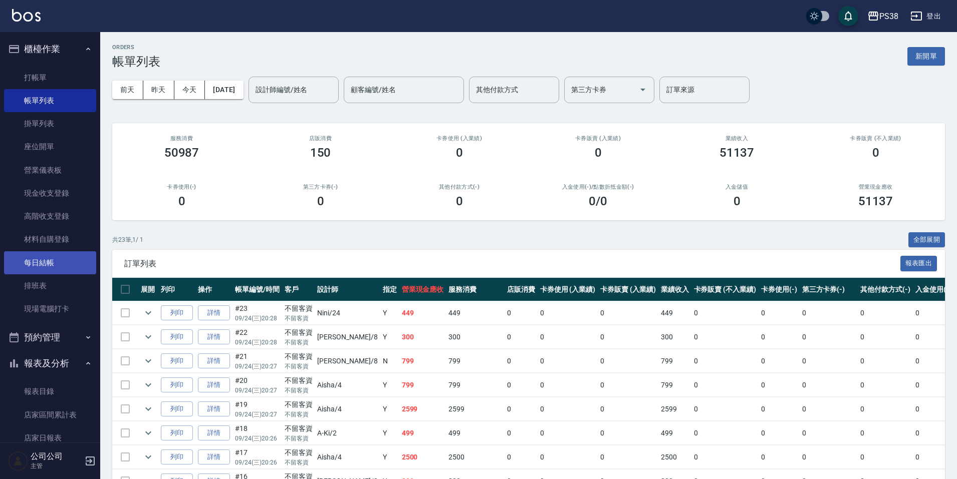
click at [54, 271] on link "每日結帳" at bounding box center [50, 262] width 92 height 23
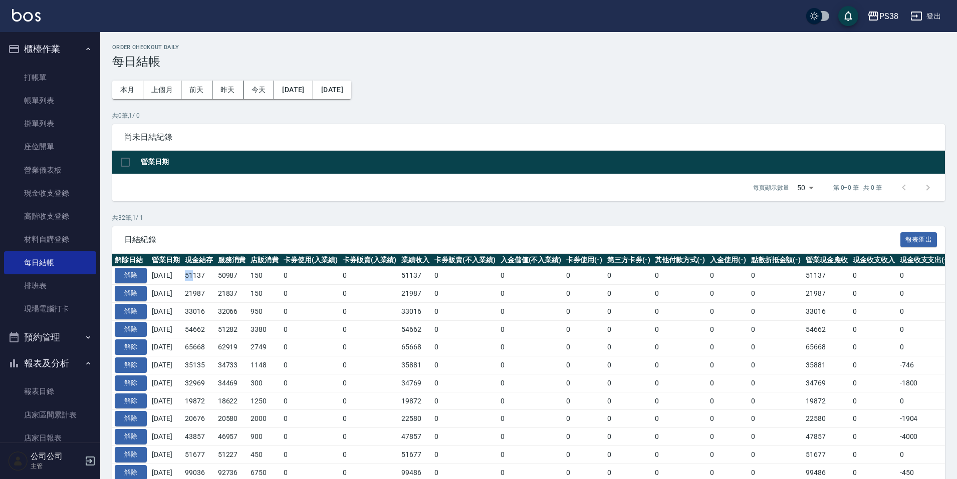
drag, startPoint x: 193, startPoint y: 274, endPoint x: 237, endPoint y: 280, distance: 44.4
click at [203, 274] on td "51137" at bounding box center [198, 276] width 33 height 18
click at [251, 222] on p "共 32 筆, 1 / 1" at bounding box center [528, 217] width 832 height 9
